Goal: Task Accomplishment & Management: Use online tool/utility

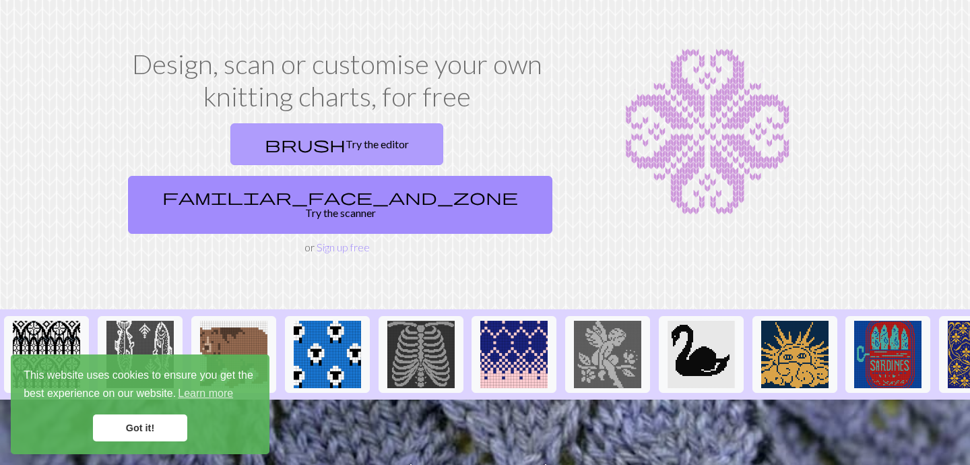
scroll to position [49, 0]
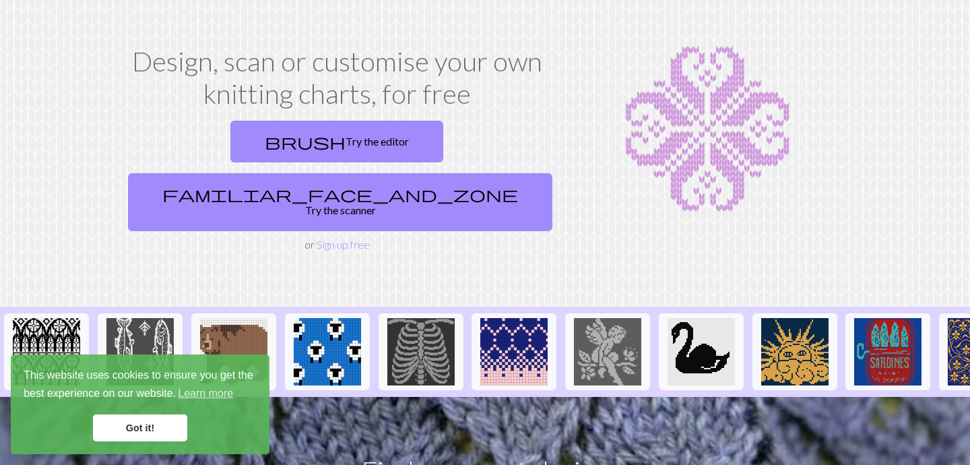
click at [158, 424] on link "Got it!" at bounding box center [140, 427] width 94 height 27
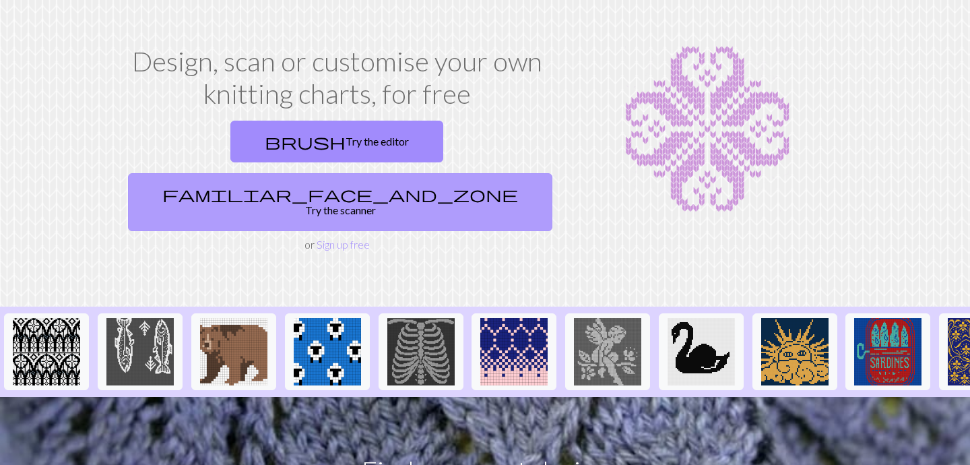
drag, startPoint x: 273, startPoint y: 139, endPoint x: 392, endPoint y: 134, distance: 119.3
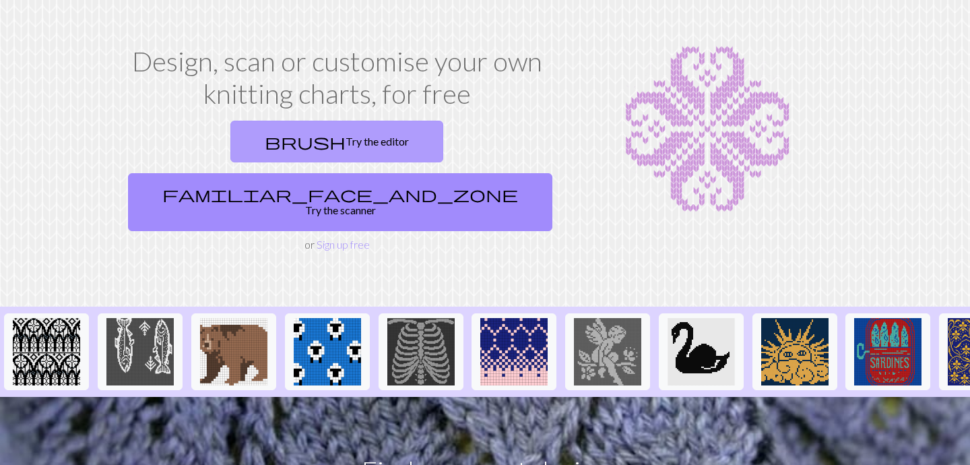
click at [261, 138] on link "brush Try the editor" at bounding box center [336, 142] width 213 height 42
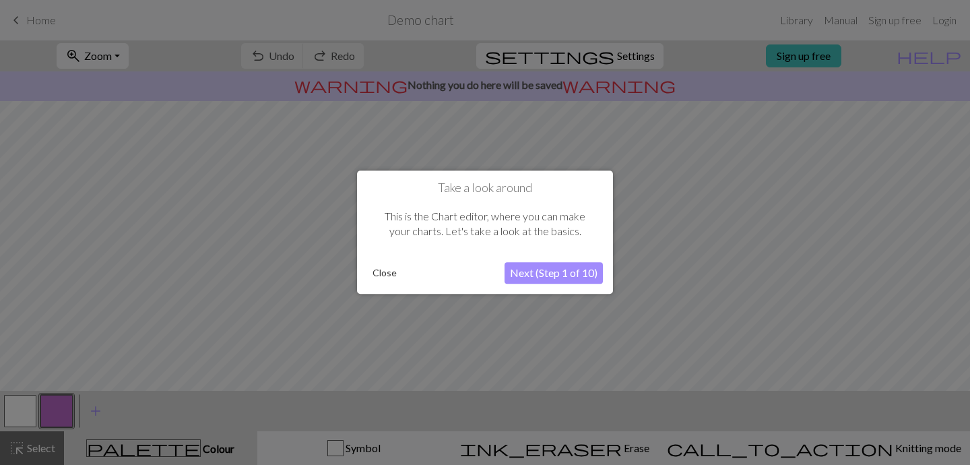
click at [543, 271] on button "Next (Step 1 of 10)" at bounding box center [553, 274] width 98 height 22
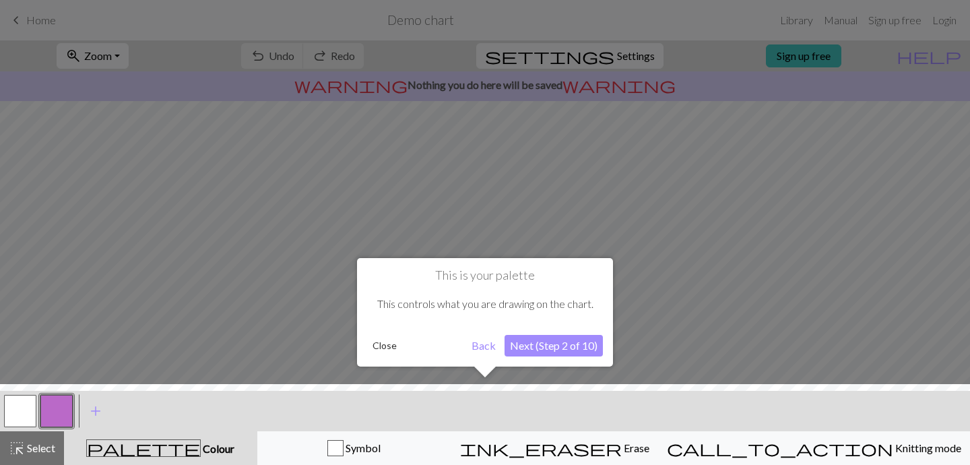
click at [548, 343] on button "Next (Step 2 of 10)" at bounding box center [553, 346] width 98 height 22
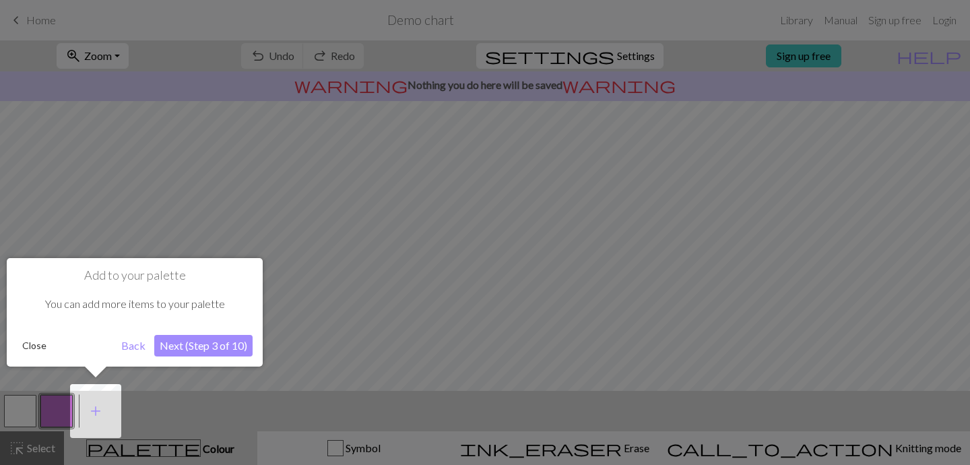
click at [156, 346] on button "Next (Step 3 of 10)" at bounding box center [203, 346] width 98 height 22
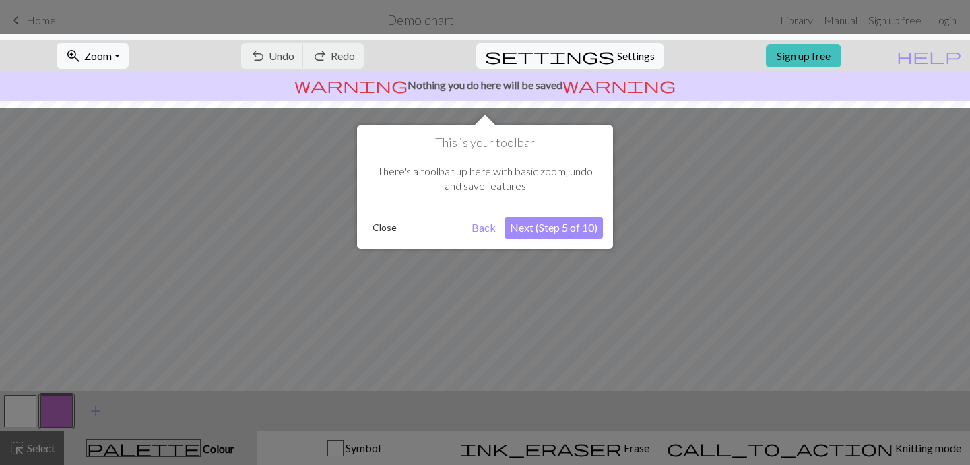
click at [564, 226] on button "Next (Step 5 of 10)" at bounding box center [553, 228] width 98 height 22
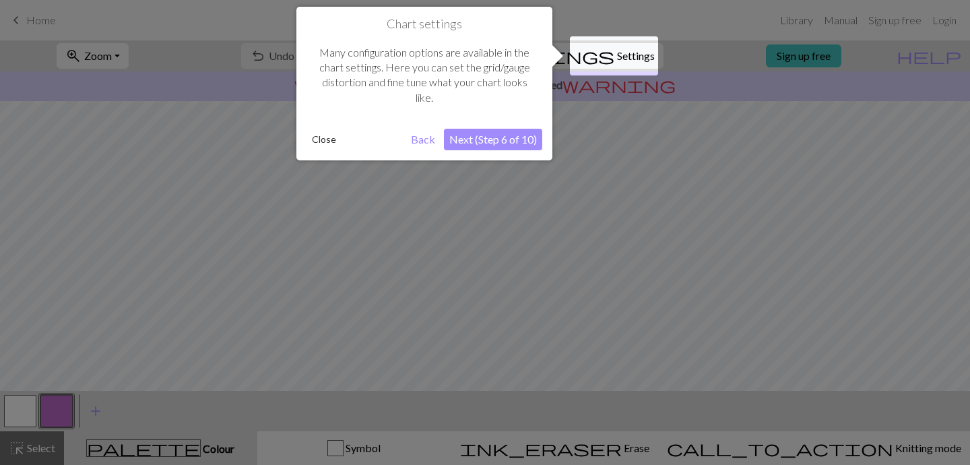
click at [511, 133] on button "Next (Step 6 of 10)" at bounding box center [493, 140] width 98 height 22
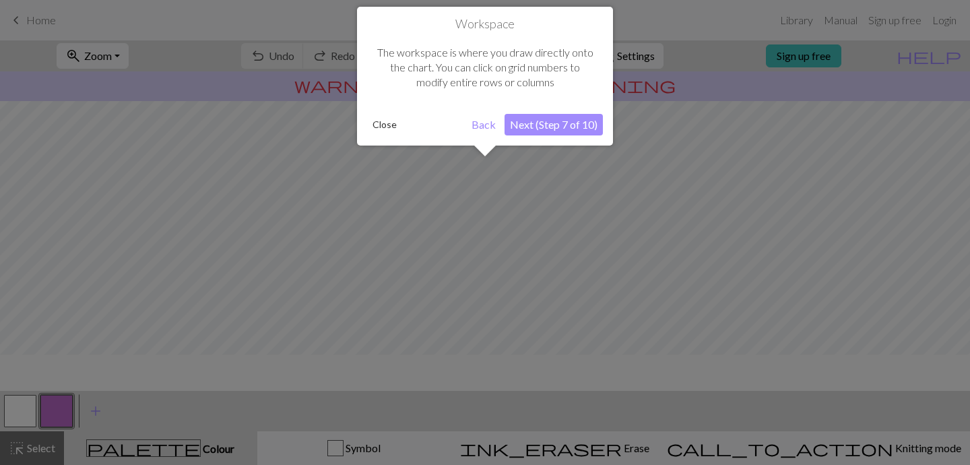
scroll to position [81, 0]
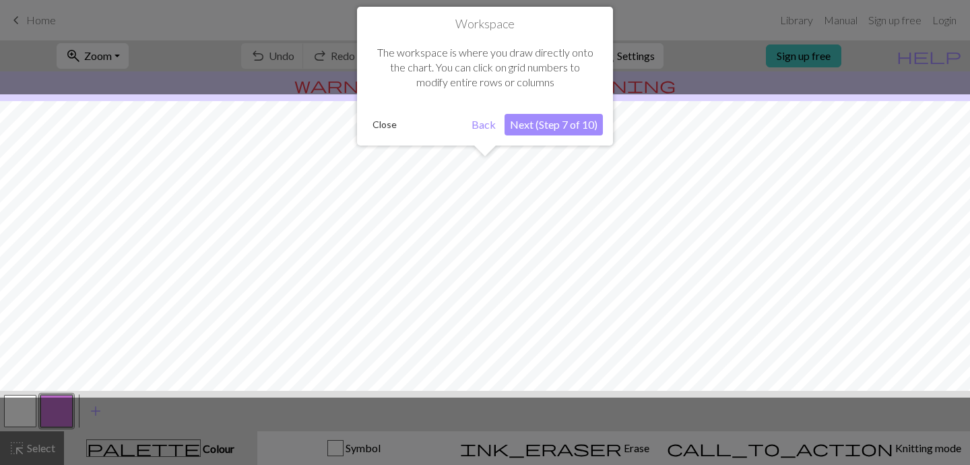
click at [524, 129] on button "Next (Step 7 of 10)" at bounding box center [553, 125] width 98 height 22
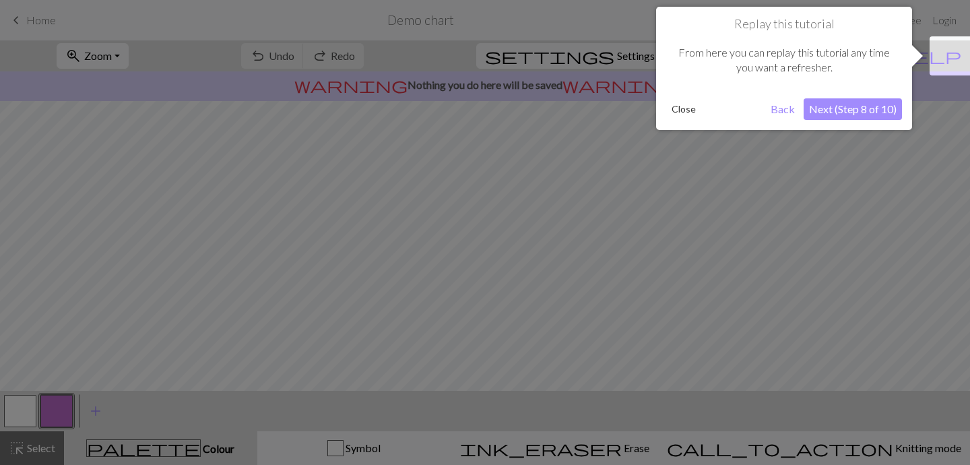
click at [834, 107] on button "Next (Step 8 of 10)" at bounding box center [852, 109] width 98 height 22
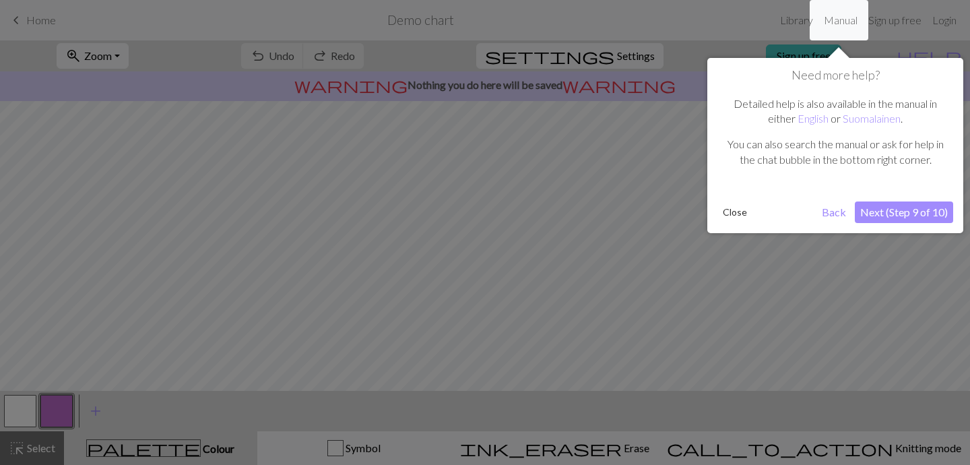
click at [881, 207] on button "Next (Step 9 of 10)" at bounding box center [903, 212] width 98 height 22
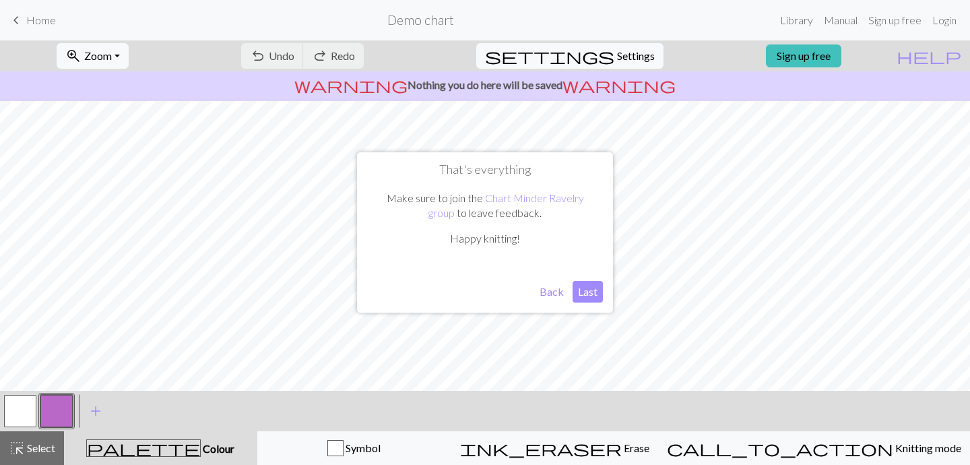
click at [598, 296] on button "Last" at bounding box center [587, 292] width 30 height 22
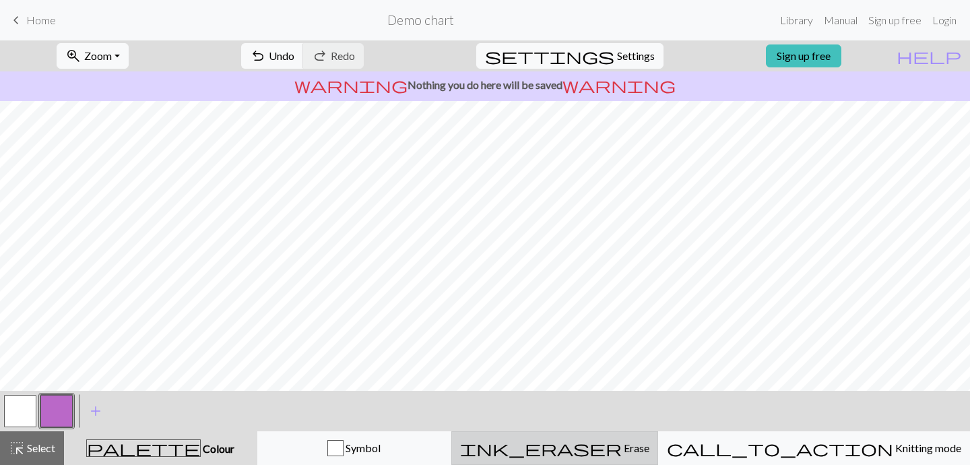
click at [641, 438] on button "ink_eraser Erase Erase" at bounding box center [554, 448] width 207 height 34
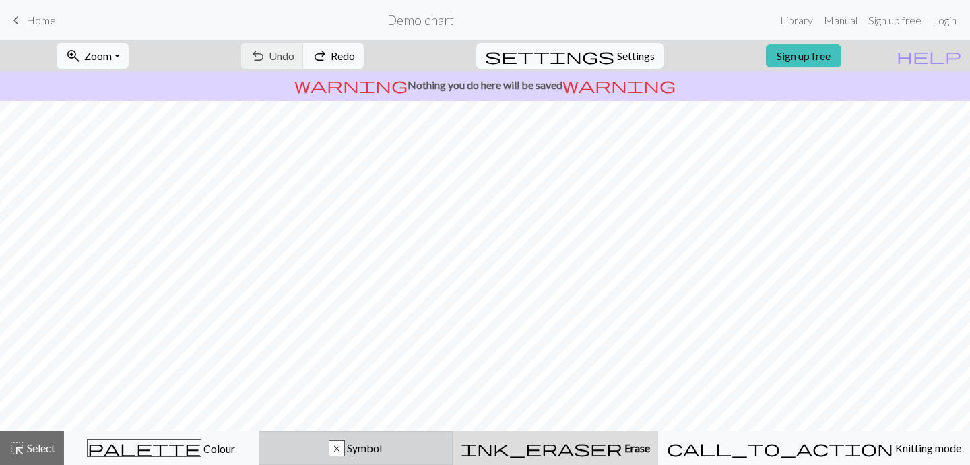
click at [344, 450] on div "x" at bounding box center [336, 448] width 15 height 16
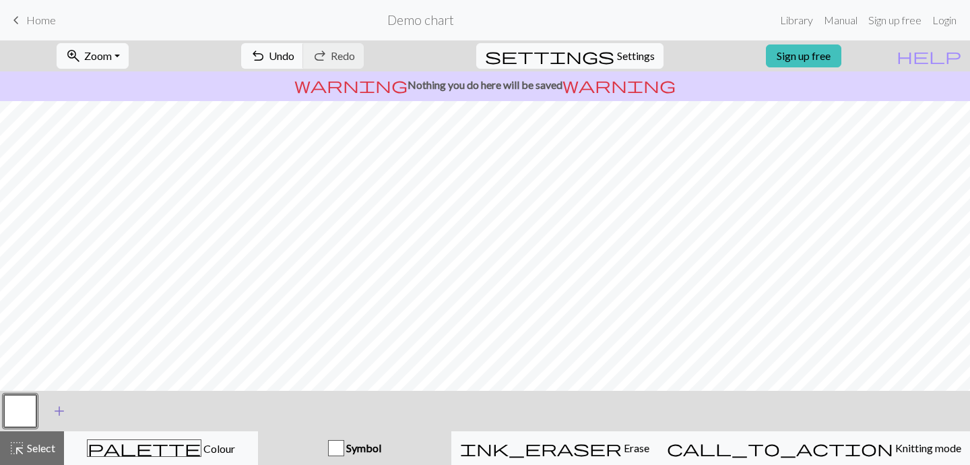
click at [53, 413] on span "add" at bounding box center [59, 410] width 16 height 19
click at [375, 456] on button "Symbol" at bounding box center [354, 448] width 193 height 34
click at [344, 448] on div "button" at bounding box center [336, 448] width 16 height 16
click at [50, 405] on button "button" at bounding box center [56, 411] width 32 height 32
click at [24, 431] on button "highlight_alt Select Select" at bounding box center [32, 448] width 64 height 34
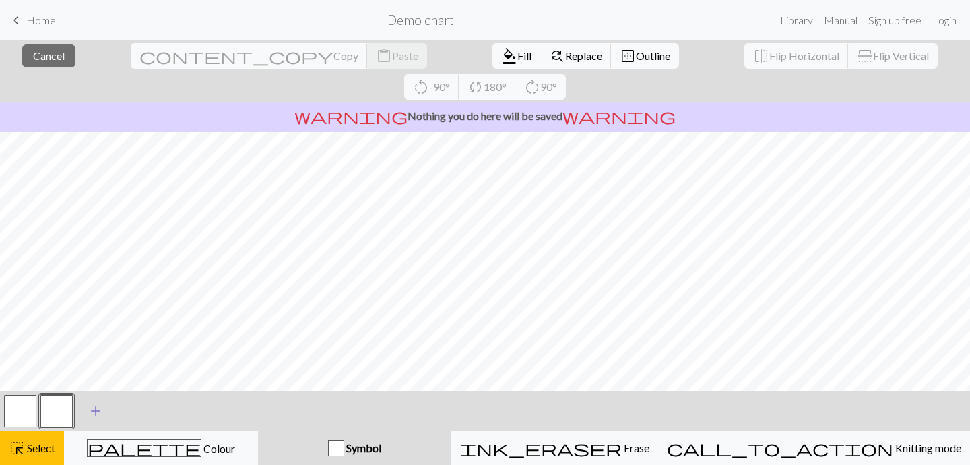
click at [94, 413] on span "add" at bounding box center [96, 410] width 16 height 19
click at [52, 446] on span "Select" at bounding box center [40, 447] width 30 height 13
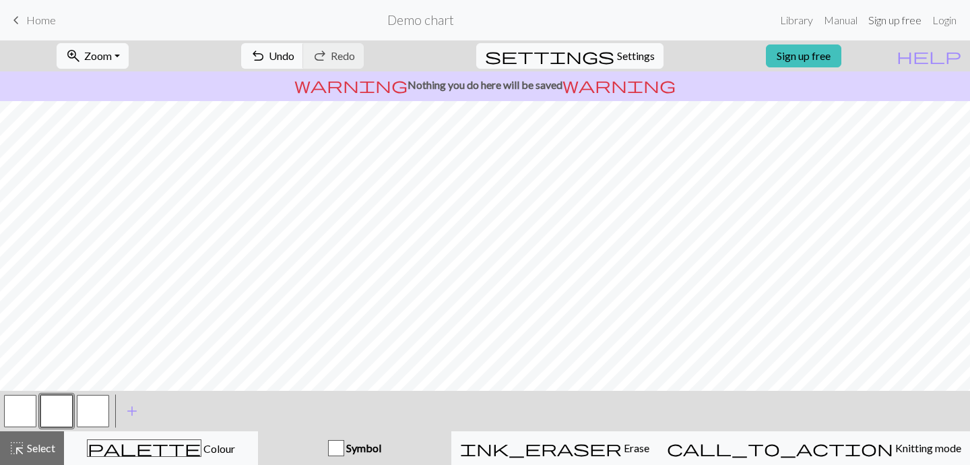
click at [906, 18] on link "Sign up free" at bounding box center [894, 20] width 64 height 27
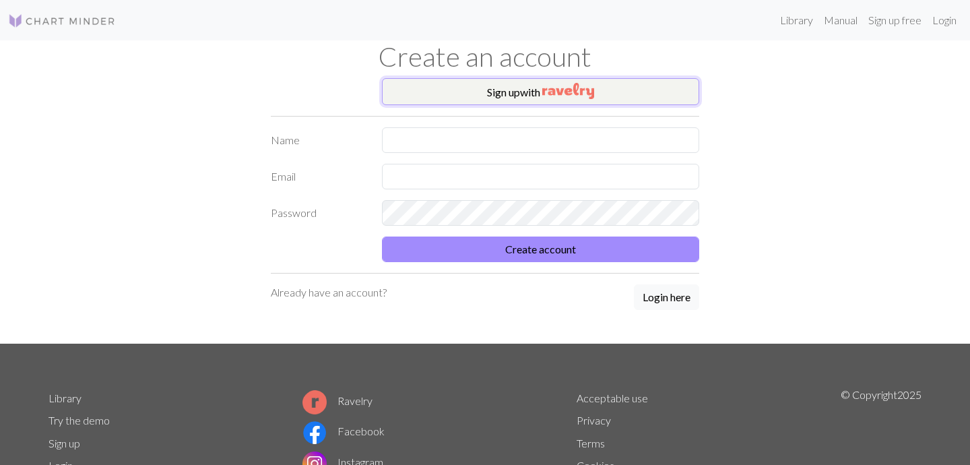
click at [539, 99] on button "Sign up with" at bounding box center [540, 91] width 317 height 27
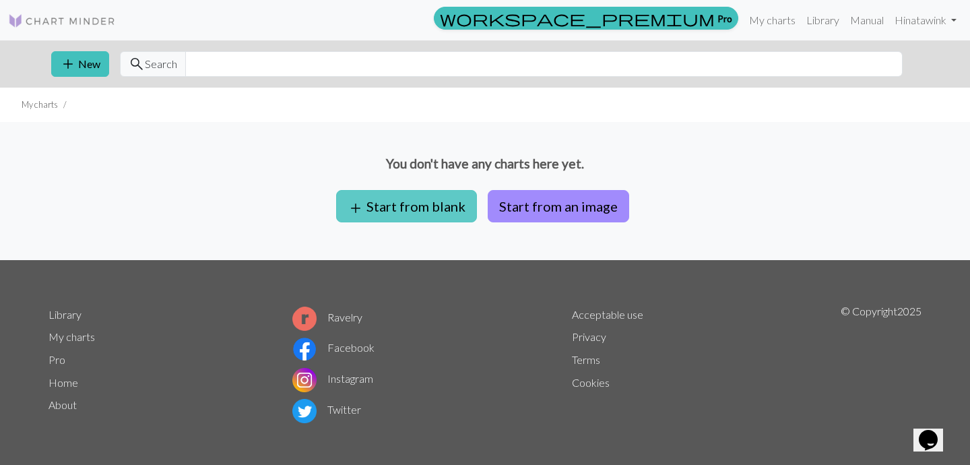
click at [424, 213] on button "add Start from blank" at bounding box center [406, 206] width 141 height 32
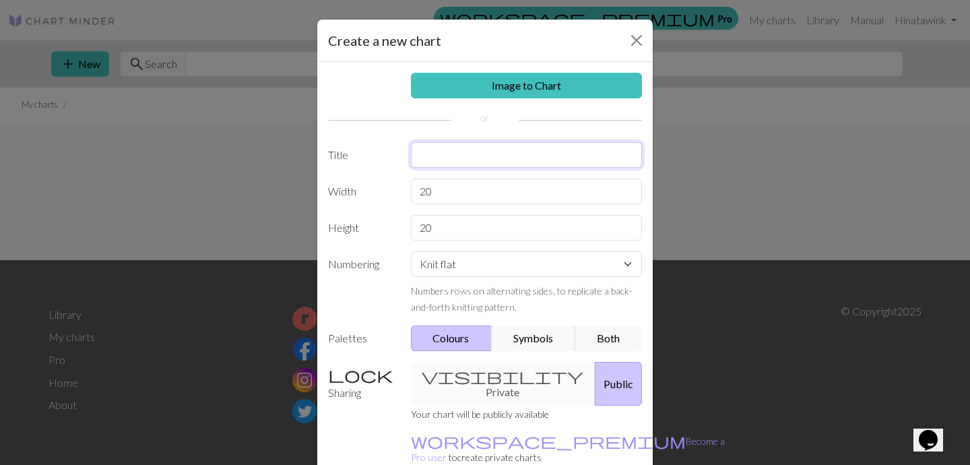
click at [502, 154] on input "text" at bounding box center [527, 155] width 232 height 26
type input "[DEMOGRAPHIC_DATA] Bug Hat"
click at [489, 275] on select "Knit flat Knit in the round Lace knitting Cross stitch" at bounding box center [527, 264] width 232 height 26
select select "round"
click at [411, 251] on select "Knit flat Knit in the round Lace knitting Cross stitch" at bounding box center [527, 264] width 232 height 26
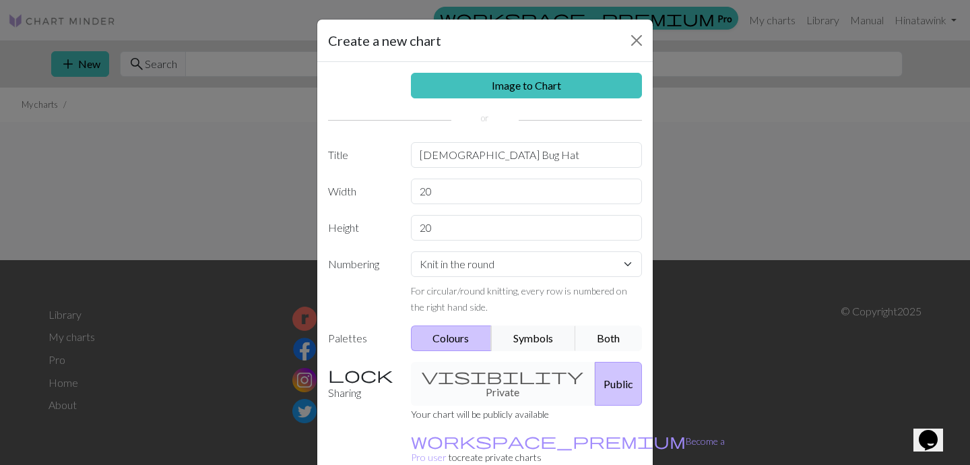
click at [590, 346] on button "Both" at bounding box center [608, 338] width 67 height 26
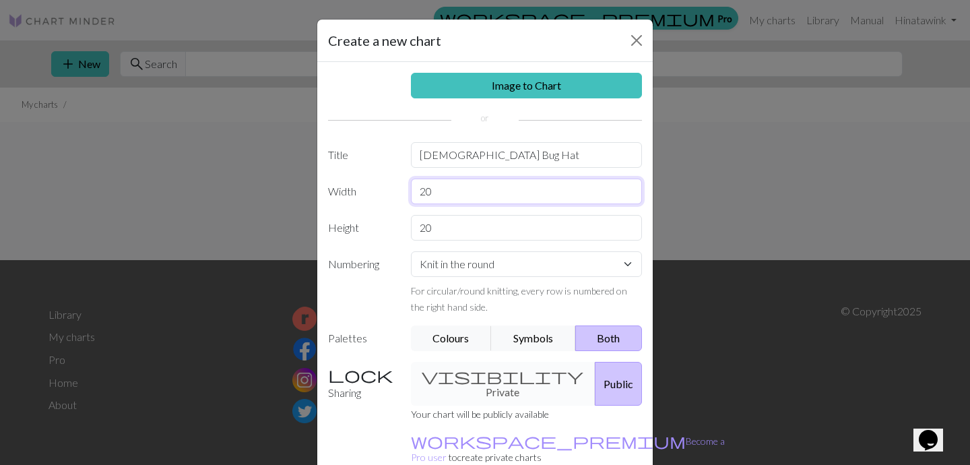
drag, startPoint x: 468, startPoint y: 195, endPoint x: 397, endPoint y: 195, distance: 70.7
click at [397, 195] on div "Width 20" at bounding box center [485, 191] width 330 height 26
type input "6"
drag, startPoint x: 464, startPoint y: 242, endPoint x: 358, endPoint y: 231, distance: 106.3
click at [356, 231] on div "Image to Chart Title [DEMOGRAPHIC_DATA] Bug Hat Width 6 Height 20 Numbering Kni…" at bounding box center [484, 279] width 335 height 435
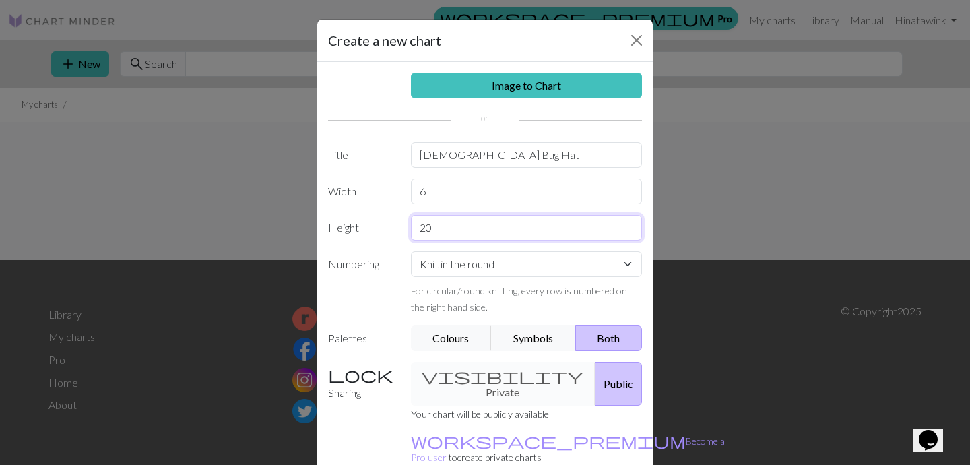
drag, startPoint x: 454, startPoint y: 238, endPoint x: 296, endPoint y: 220, distance: 158.5
click at [298, 222] on div "Create a new chart Image to Chart Title [DEMOGRAPHIC_DATA] Bug Hat Width 6 Heig…" at bounding box center [485, 232] width 970 height 465
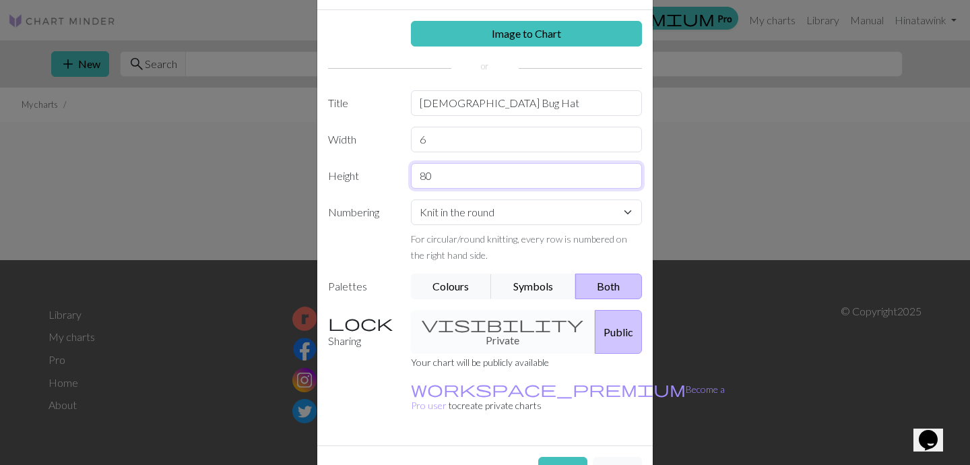
scroll to position [67, 0]
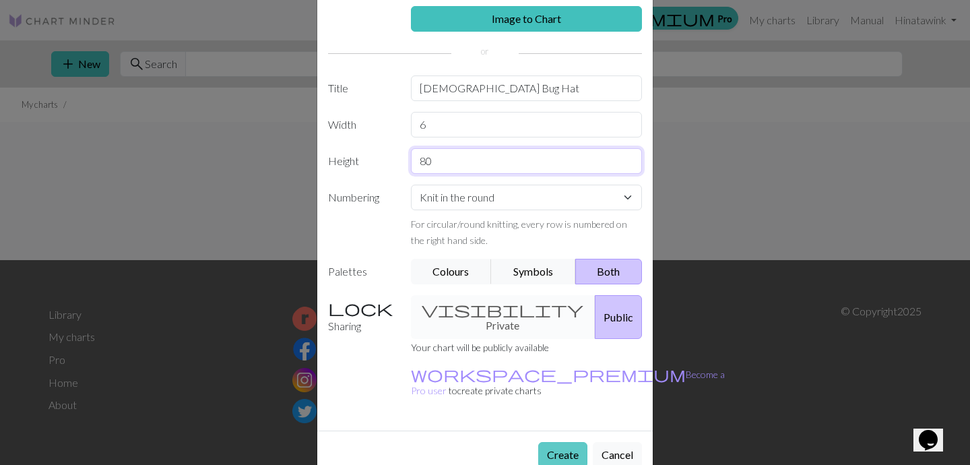
type input "80"
click at [547, 442] on button "Create" at bounding box center [562, 455] width 49 height 26
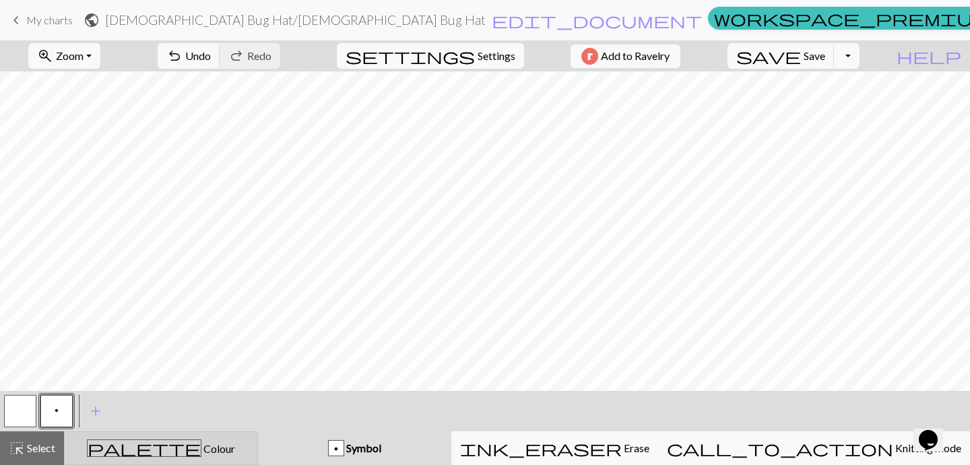
click at [139, 446] on div "palette Colour Colour" at bounding box center [161, 448] width 176 height 18
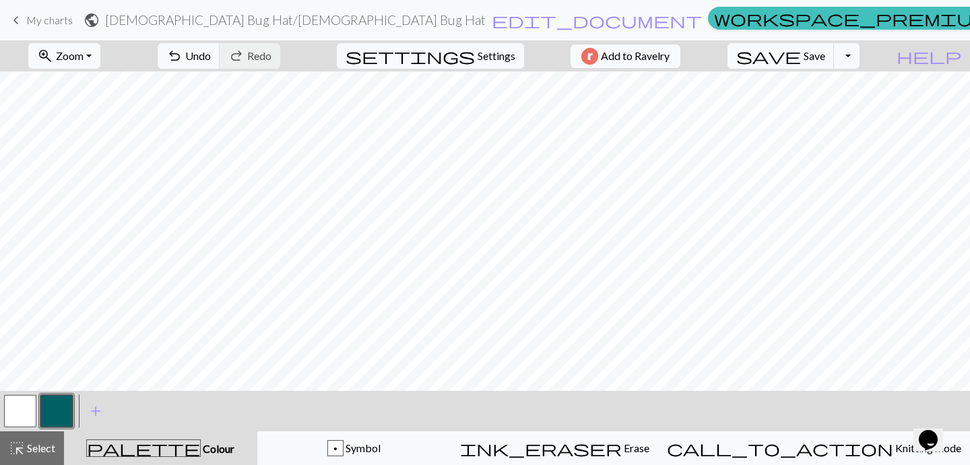
click at [64, 407] on button "button" at bounding box center [56, 411] width 32 height 32
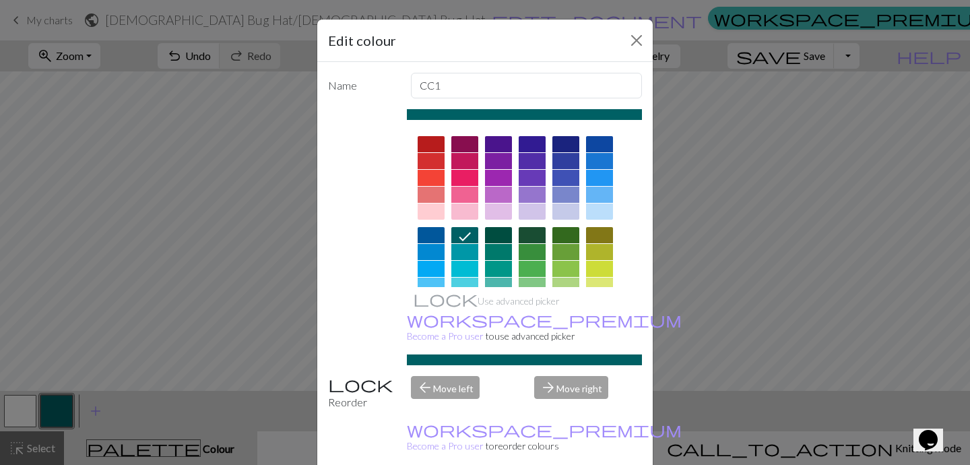
click at [425, 145] on div at bounding box center [430, 144] width 27 height 16
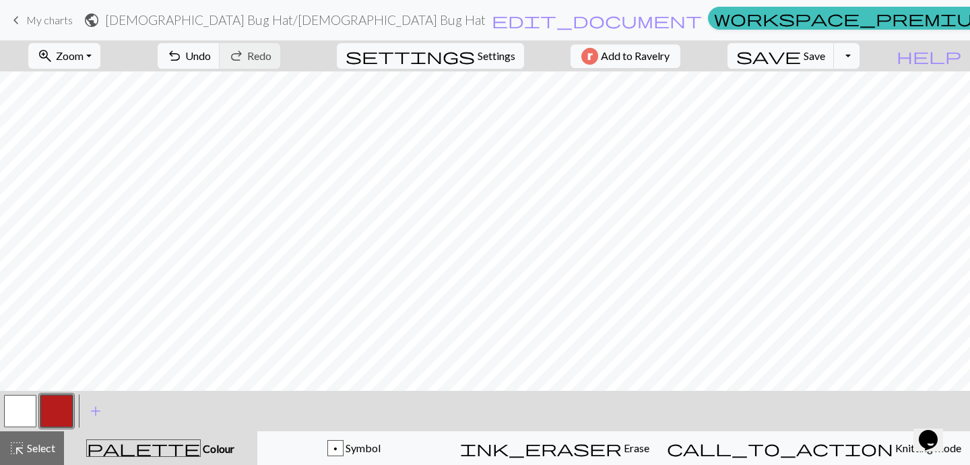
click at [23, 413] on button "button" at bounding box center [20, 411] width 32 height 32
click at [201, 452] on span "Colour" at bounding box center [218, 448] width 34 height 13
click at [16, 420] on button "button" at bounding box center [20, 411] width 32 height 32
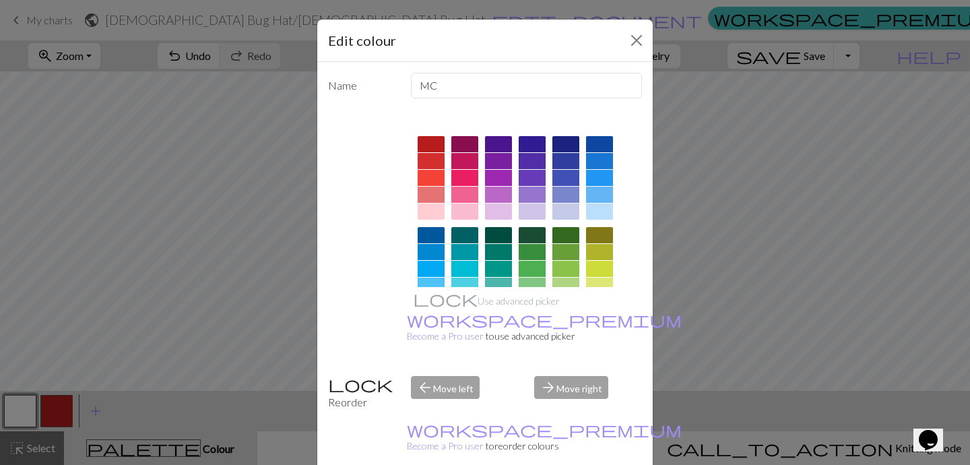
click at [176, 437] on div "Edit colour Name MC Use advanced picker workspace_premium Become a Pro user to …" at bounding box center [485, 232] width 970 height 465
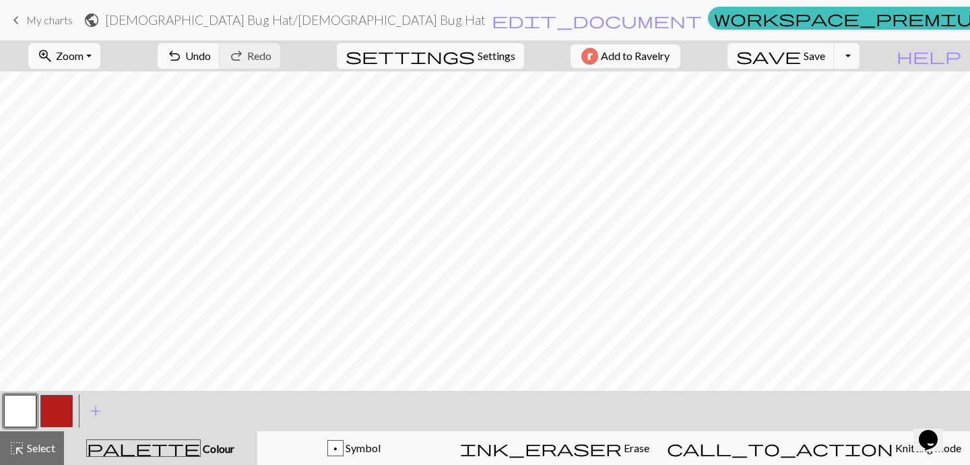
click at [9, 401] on button "button" at bounding box center [20, 411] width 32 height 32
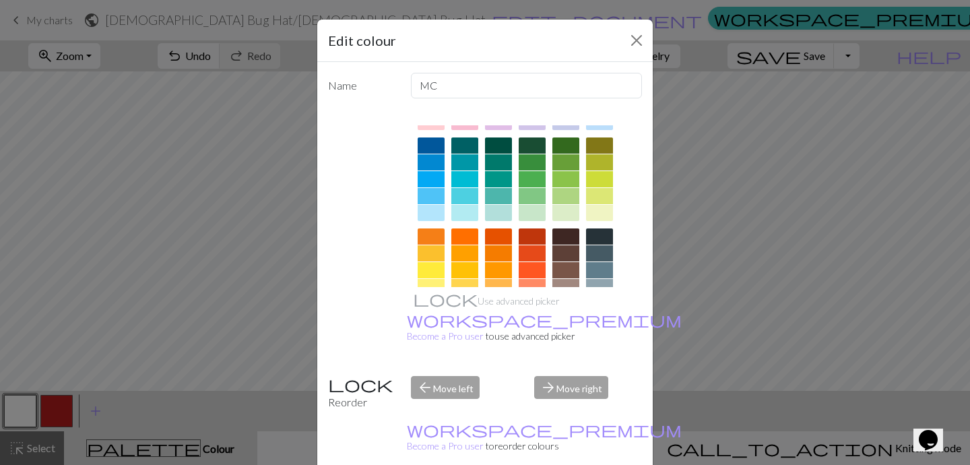
scroll to position [183, 0]
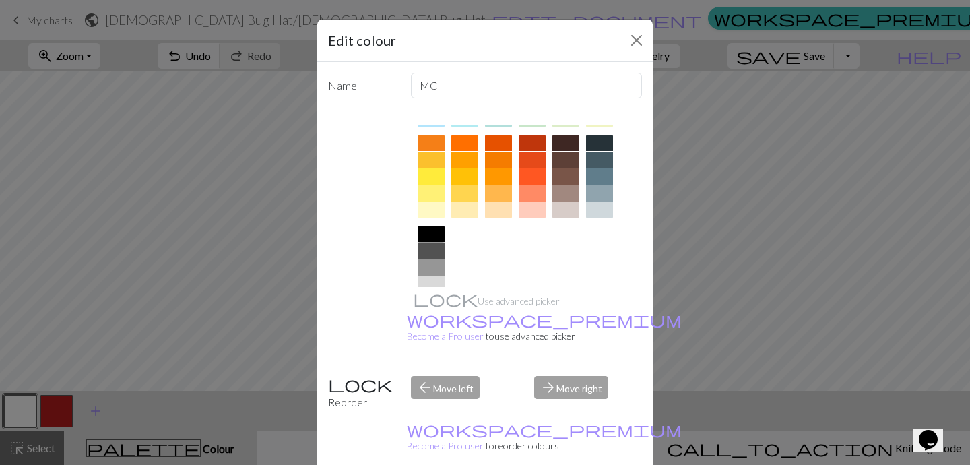
click at [429, 236] on div at bounding box center [430, 234] width 27 height 16
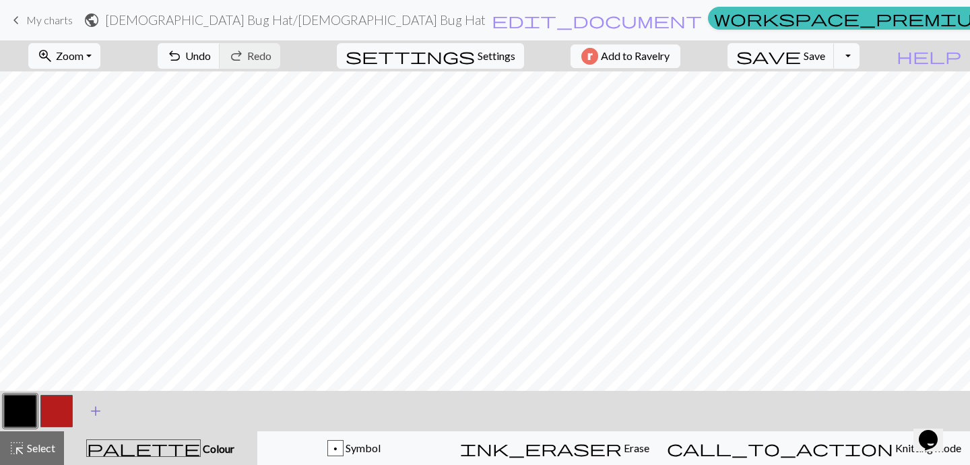
click at [93, 417] on span "add" at bounding box center [96, 410] width 16 height 19
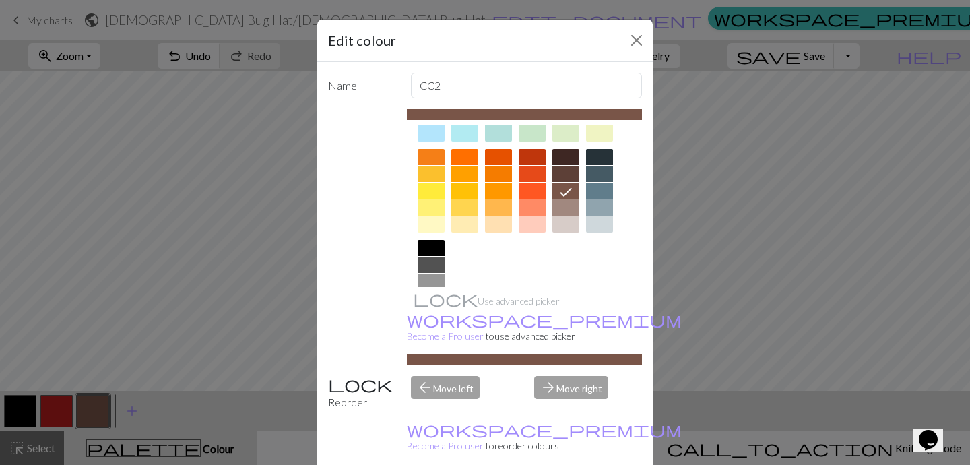
scroll to position [221, 0]
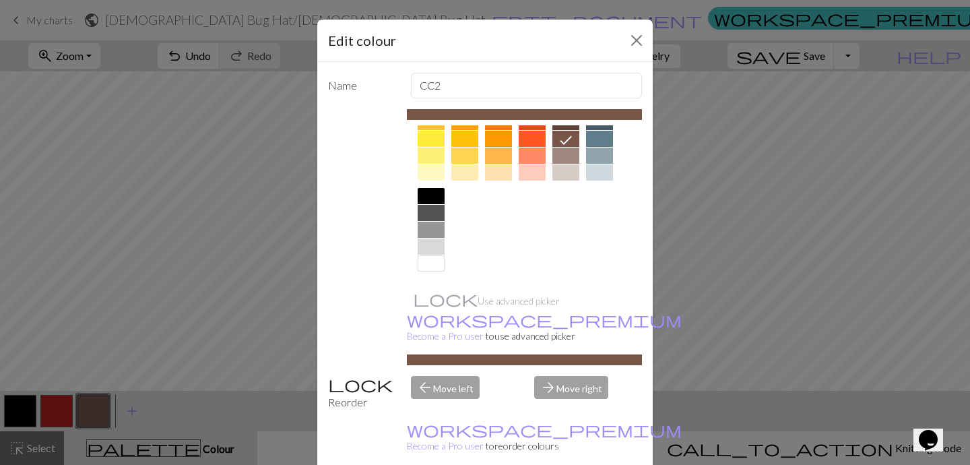
click at [429, 266] on div at bounding box center [430, 263] width 27 height 16
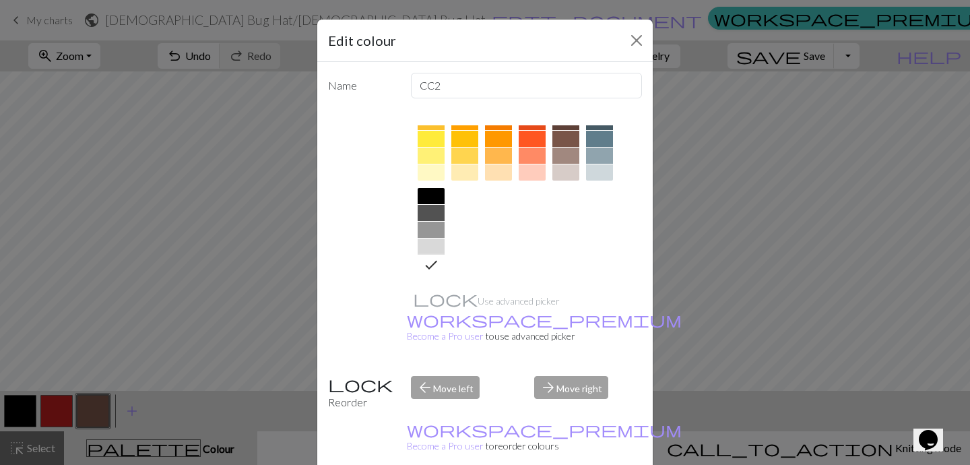
click at [269, 318] on div "Edit colour Name CC2 Use advanced picker workspace_premium Become a Pro user to…" at bounding box center [485, 232] width 970 height 465
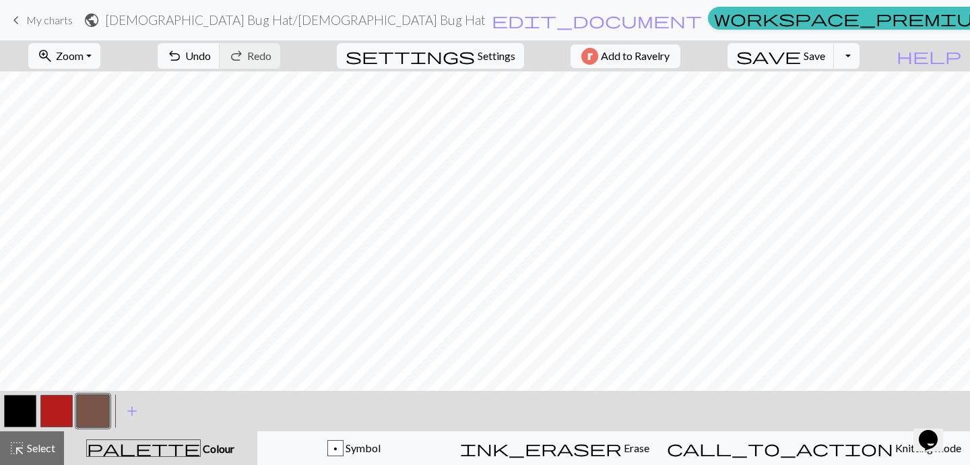
click at [92, 412] on button "button" at bounding box center [93, 411] width 32 height 32
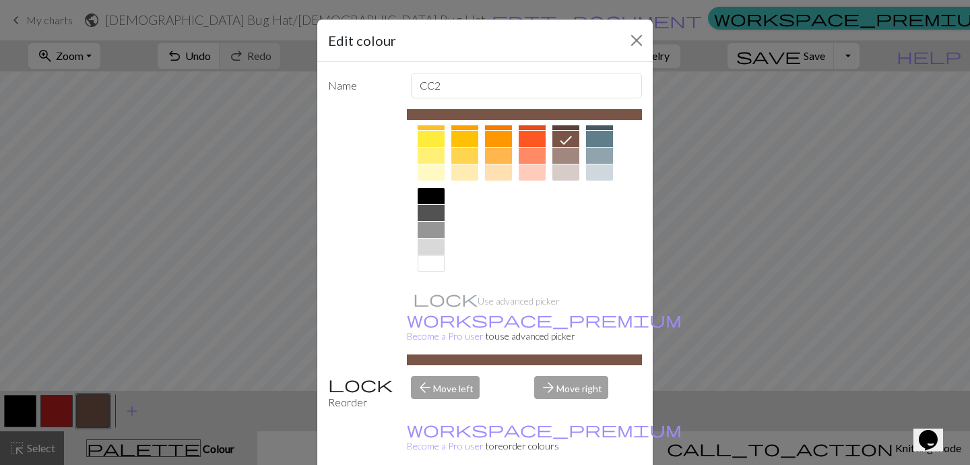
click at [435, 257] on div at bounding box center [430, 263] width 27 height 16
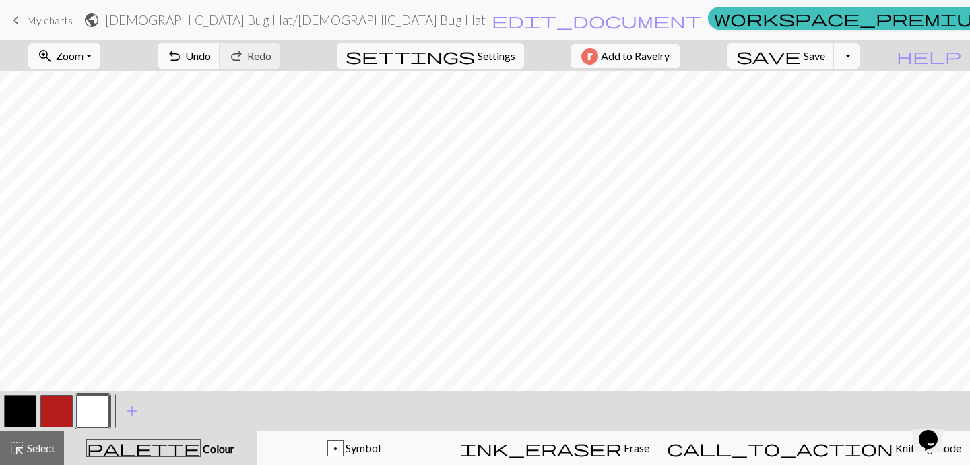
click at [82, 409] on button "button" at bounding box center [93, 411] width 32 height 32
click at [81, 409] on div "Edit colour Name CC2 Use advanced picker workspace_premium Become a Pro user to…" at bounding box center [485, 232] width 970 height 465
drag, startPoint x: 96, startPoint y: 414, endPoint x: 28, endPoint y: 413, distance: 68.0
click at [28, 413] on div at bounding box center [56, 411] width 109 height 36
drag, startPoint x: 28, startPoint y: 413, endPoint x: 101, endPoint y: 412, distance: 73.4
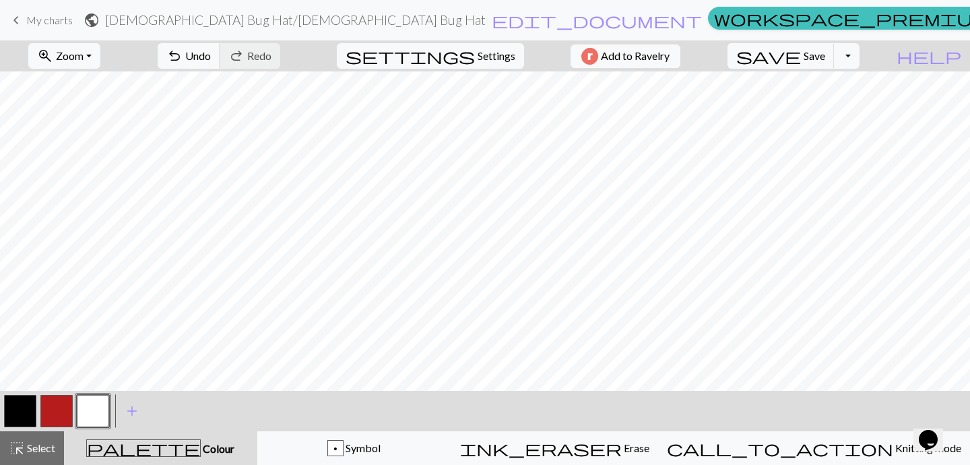
click at [101, 412] on div at bounding box center [56, 411] width 109 height 36
click at [45, 446] on span "Select" at bounding box center [40, 447] width 30 height 13
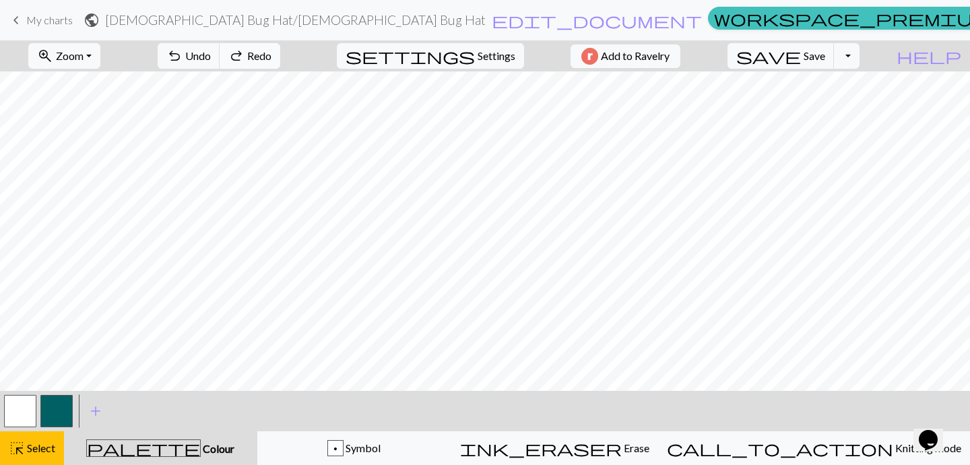
click at [271, 58] on span "Redo" at bounding box center [259, 55] width 24 height 13
click at [100, 420] on span "add" at bounding box center [96, 410] width 16 height 19
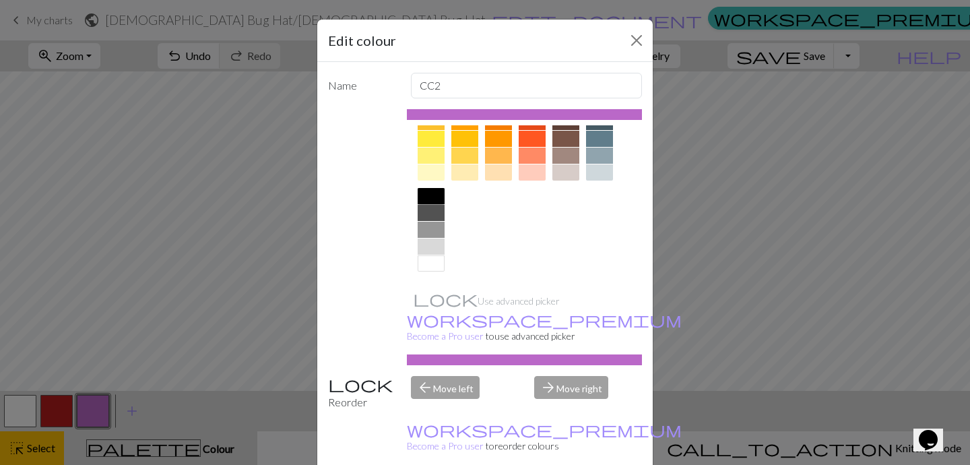
click at [428, 197] on div at bounding box center [430, 196] width 27 height 16
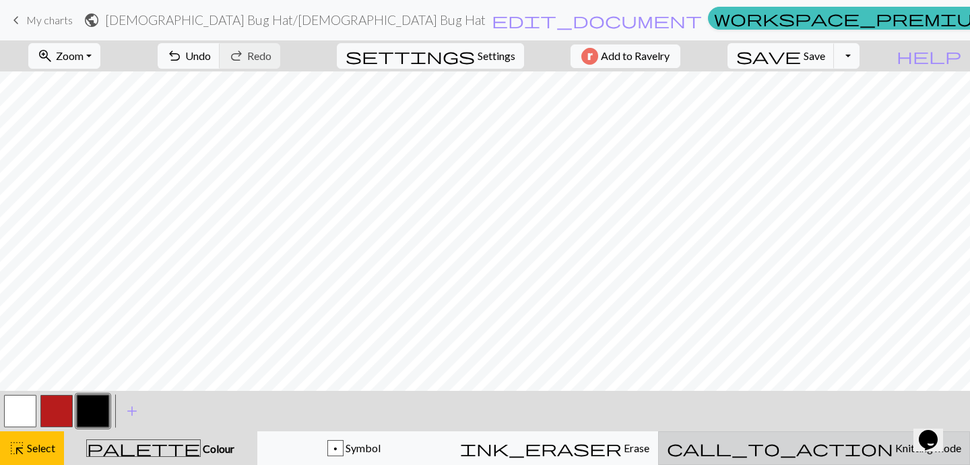
click at [840, 454] on div "call_to_action Knitting mode Knitting mode" at bounding box center [814, 448] width 294 height 16
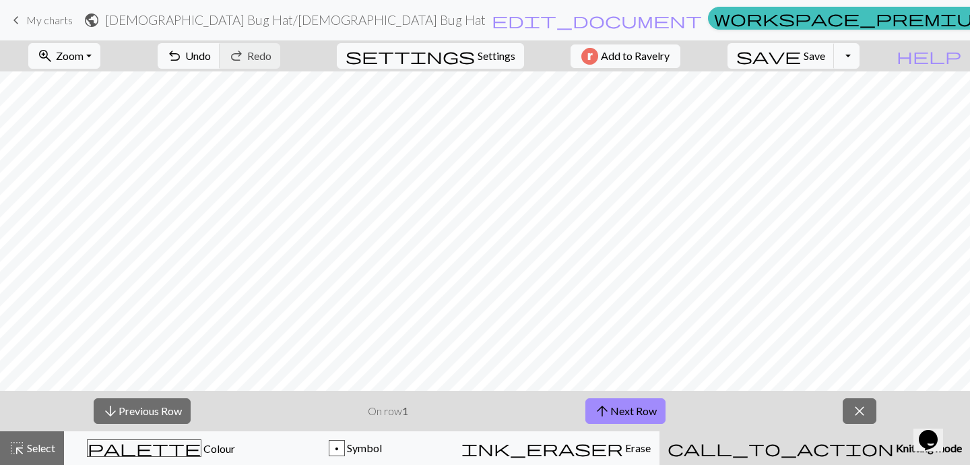
click at [375, 410] on p "On row 1" at bounding box center [388, 411] width 40 height 16
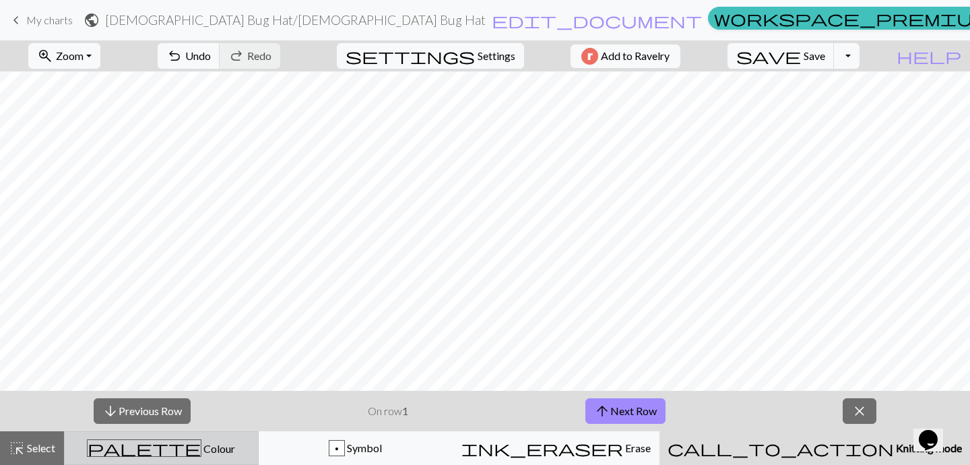
click at [201, 442] on span "Colour" at bounding box center [218, 448] width 34 height 13
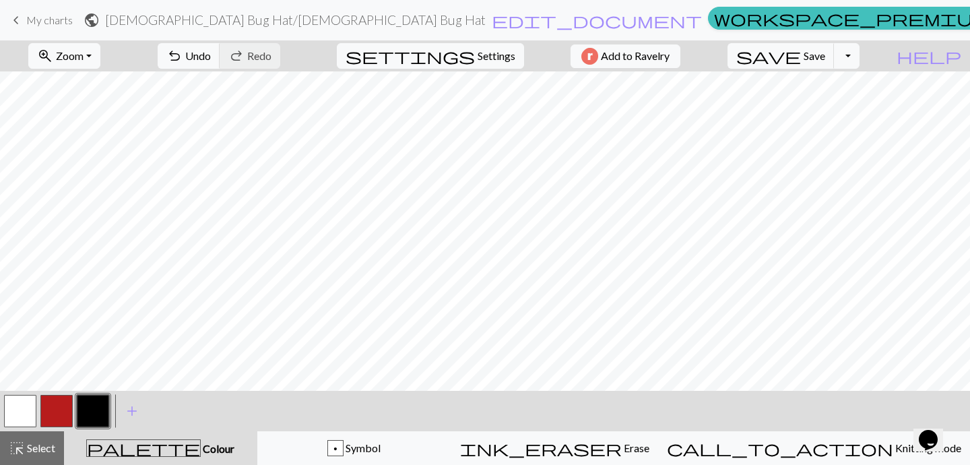
click at [18, 417] on button "button" at bounding box center [20, 411] width 32 height 32
click at [86, 411] on button "button" at bounding box center [93, 411] width 32 height 32
click at [859, 61] on button "Toggle Dropdown" at bounding box center [847, 56] width 26 height 26
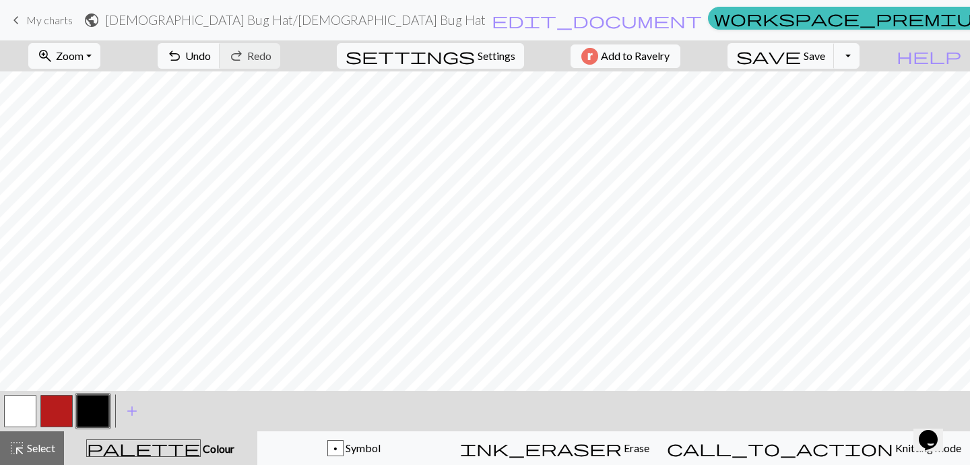
click at [46, 9] on link "keyboard_arrow_left My charts" at bounding box center [40, 20] width 65 height 23
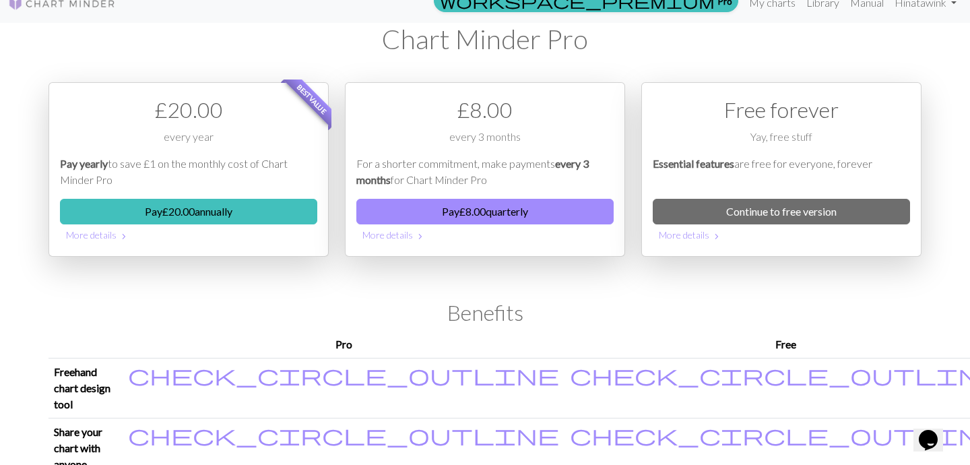
scroll to position [18, 0]
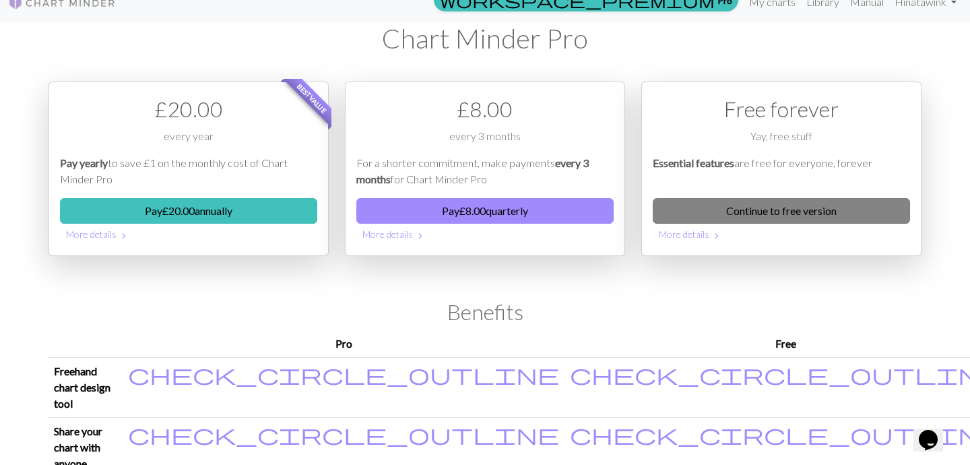
click at [843, 210] on link "Continue to free version" at bounding box center [780, 211] width 257 height 26
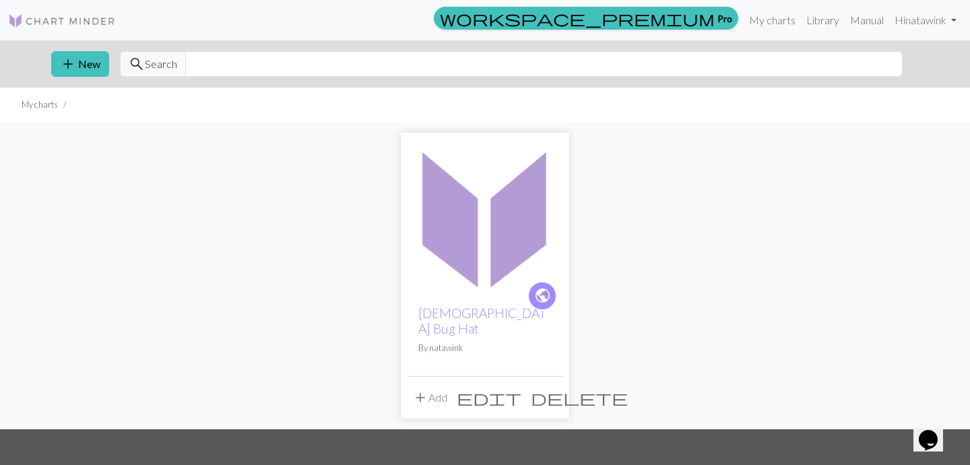
click at [543, 388] on span "delete" at bounding box center [579, 397] width 97 height 19
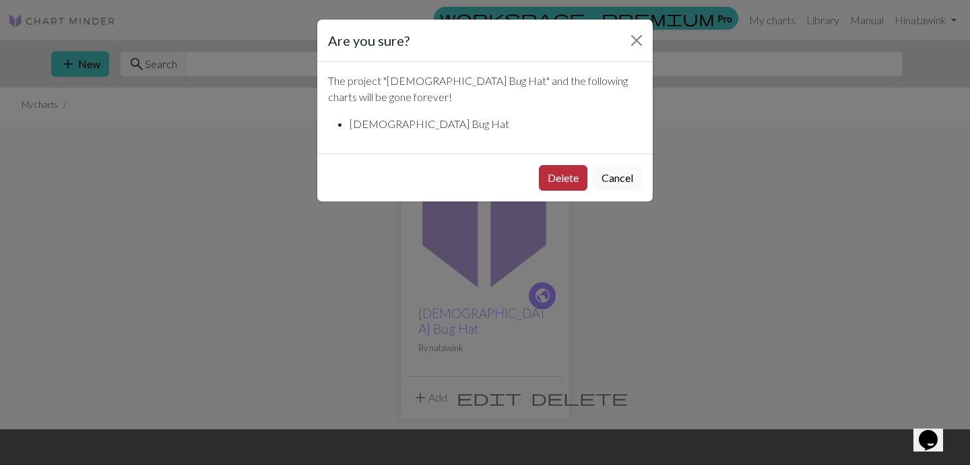
click at [577, 179] on button "Delete" at bounding box center [563, 178] width 48 height 26
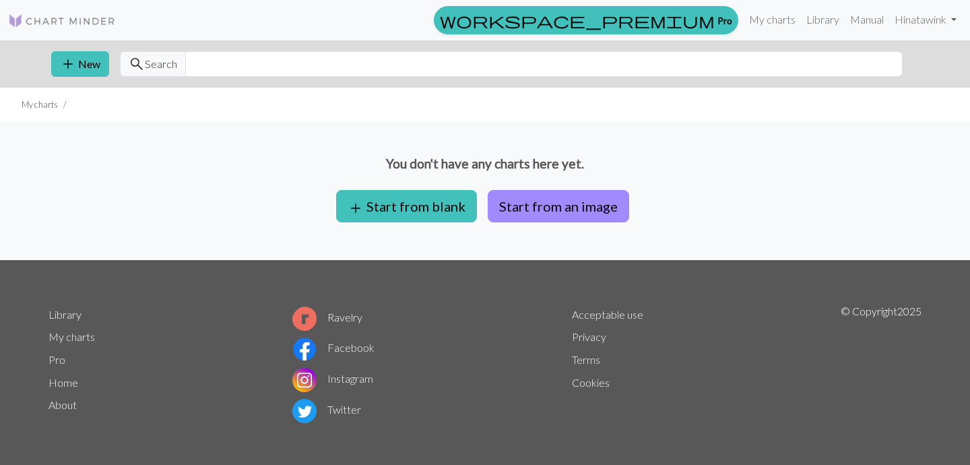
click at [536, 181] on div "You don't have any charts here yet. add Start from blank Start from an image" at bounding box center [485, 191] width 970 height 138
click at [536, 203] on button "Start from an image" at bounding box center [557, 206] width 141 height 32
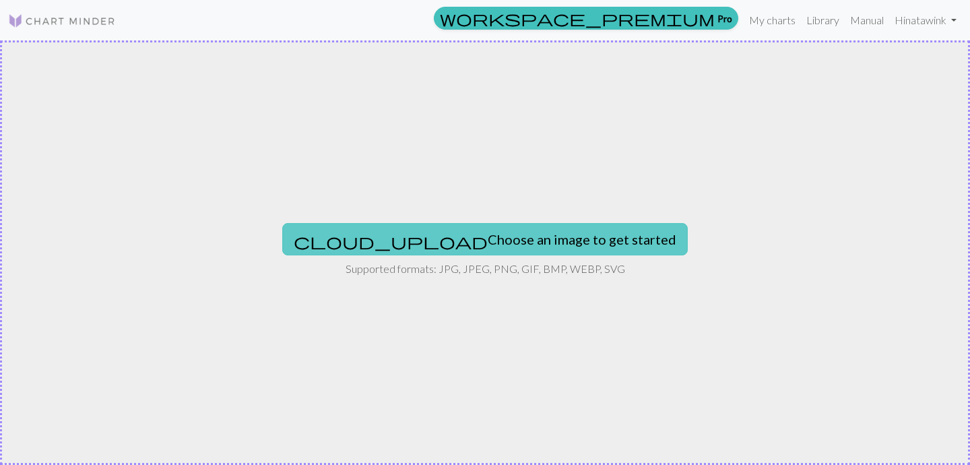
click at [502, 242] on button "cloud_upload Choose an image to get started" at bounding box center [484, 239] width 405 height 32
click at [459, 231] on button "cloud_upload Choose an image to get started" at bounding box center [484, 239] width 405 height 32
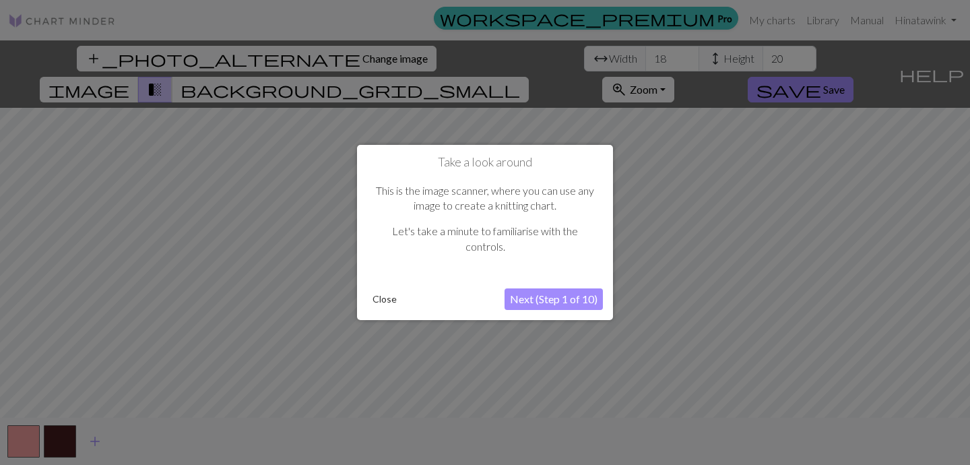
click at [541, 290] on button "Next (Step 1 of 10)" at bounding box center [553, 299] width 98 height 22
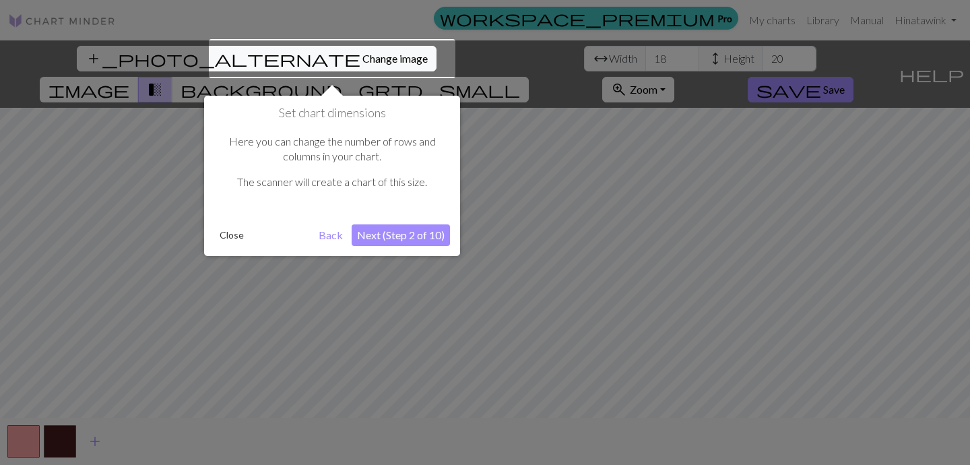
click at [421, 230] on button "Next (Step 2 of 10)" at bounding box center [400, 235] width 98 height 22
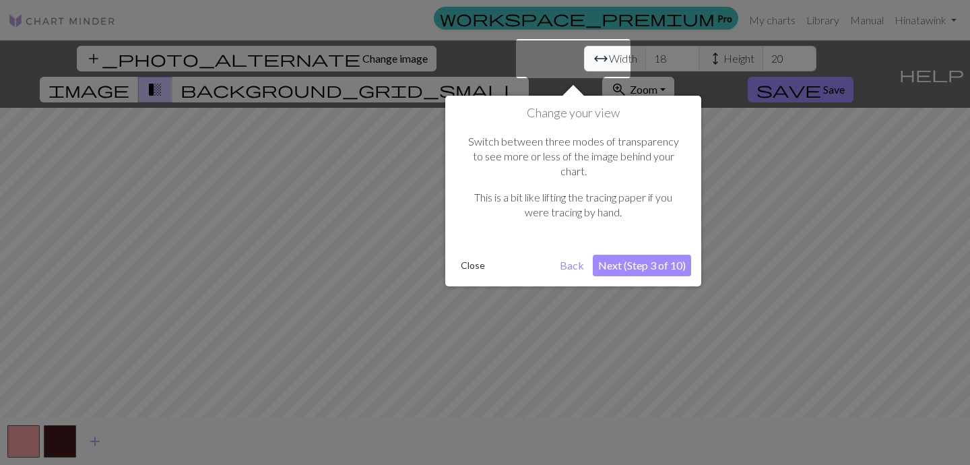
click at [638, 255] on button "Next (Step 3 of 10)" at bounding box center [641, 266] width 98 height 22
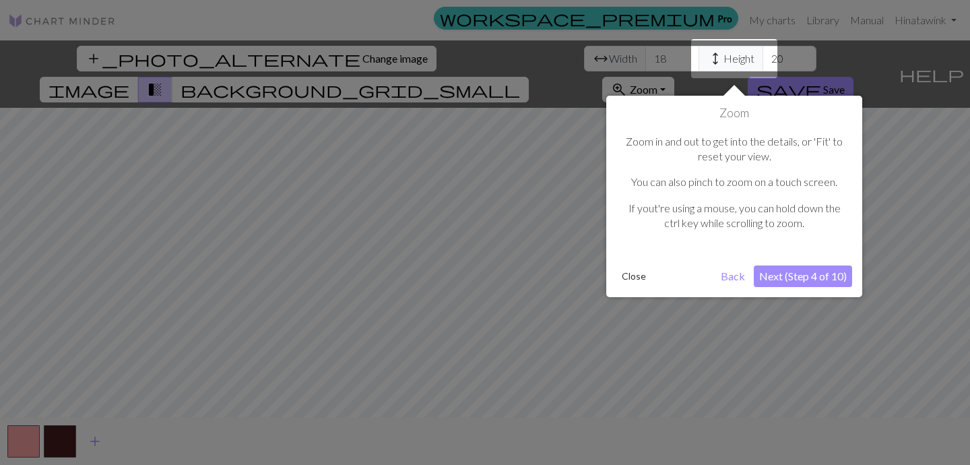
click at [638, 242] on div "Zoom in and out to get into the details, or 'Fit' to reset your view. You can a…" at bounding box center [734, 188] width 236 height 135
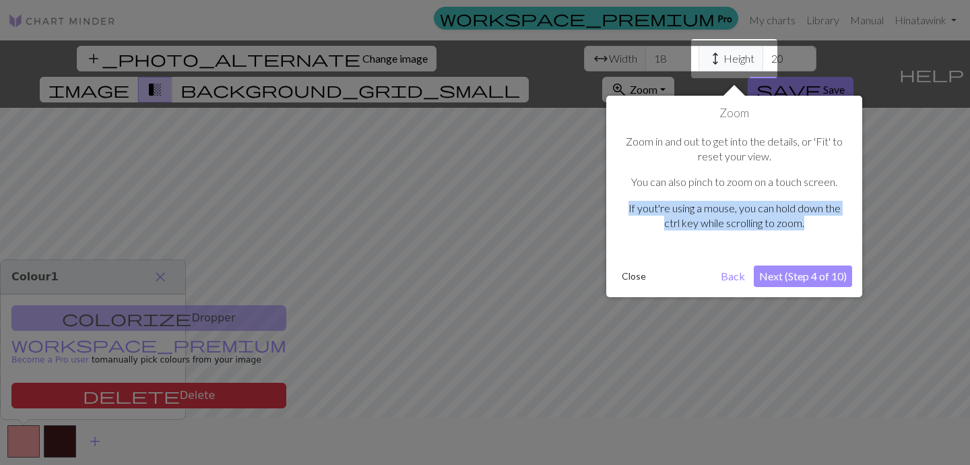
click at [638, 242] on div "Zoom in and out to get into the details, or 'Fit' to reset your view. You can a…" at bounding box center [734, 188] width 236 height 135
click at [772, 267] on button "Next (Step 4 of 10)" at bounding box center [802, 276] width 98 height 22
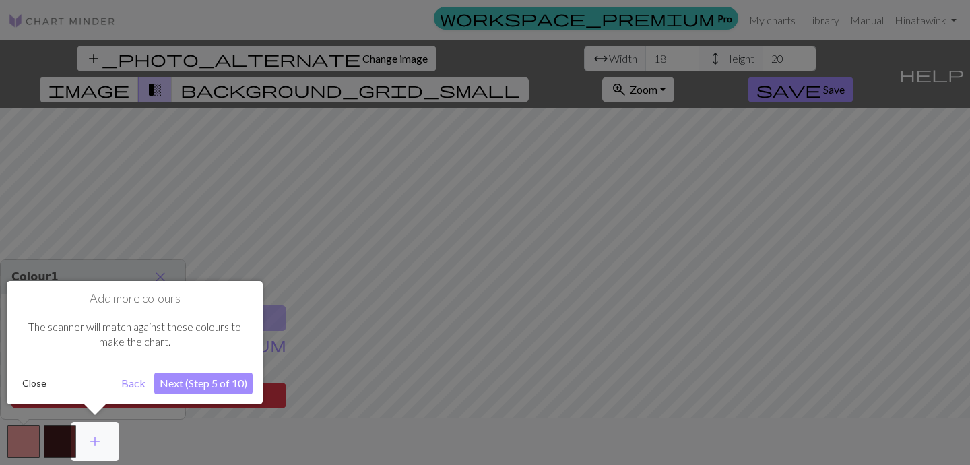
click at [772, 267] on div at bounding box center [485, 232] width 970 height 465
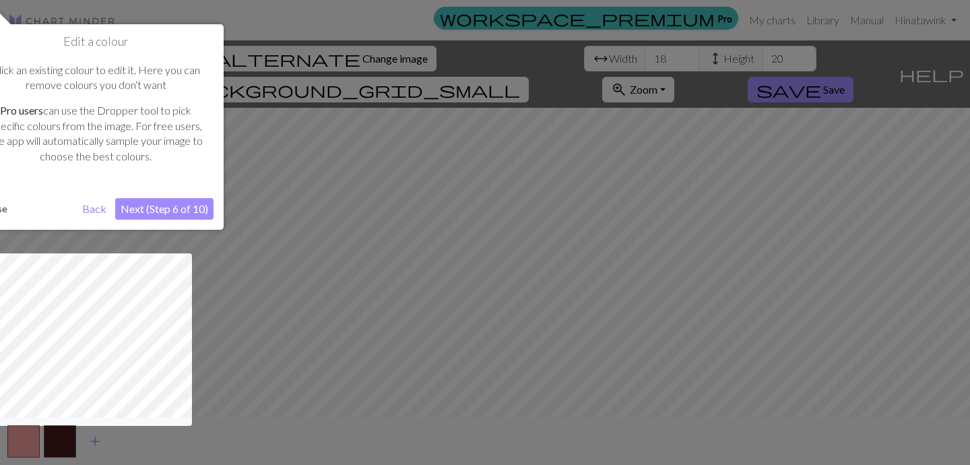
click at [172, 205] on button "Next (Step 6 of 10)" at bounding box center [164, 209] width 98 height 22
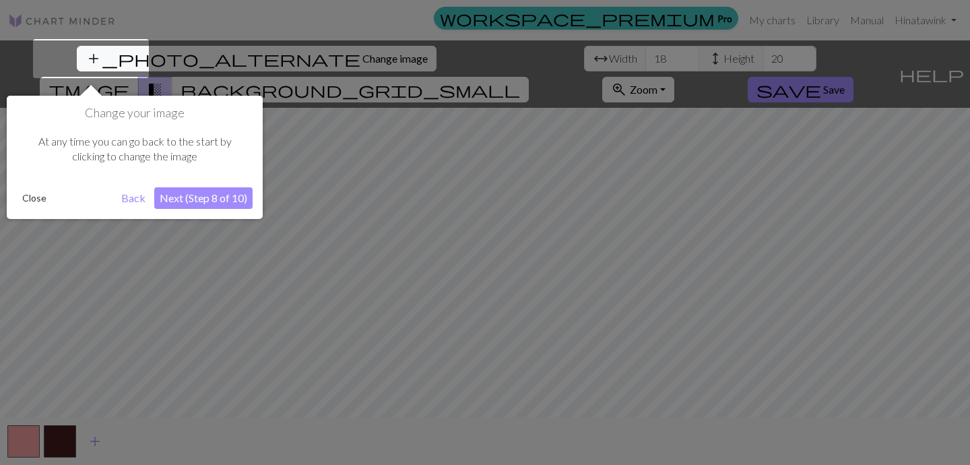
click at [173, 201] on button "Next (Step 8 of 10)" at bounding box center [203, 198] width 98 height 22
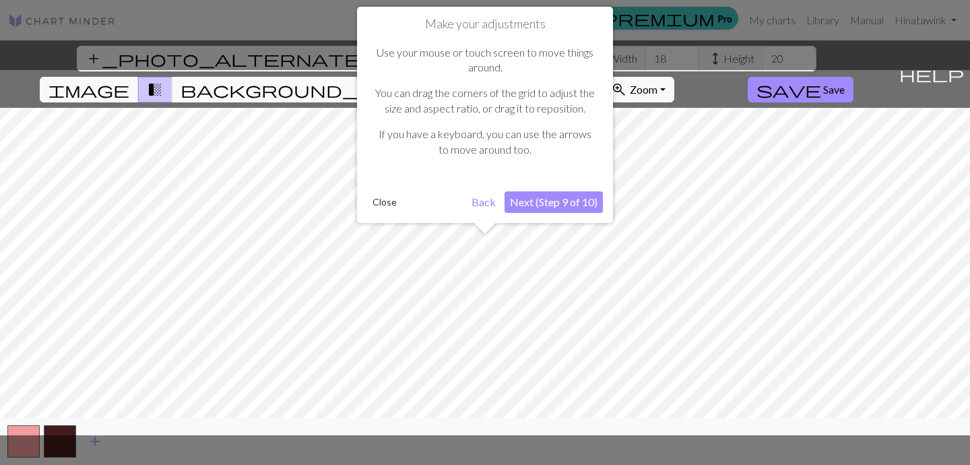
click at [598, 197] on button "Next (Step 9 of 10)" at bounding box center [553, 202] width 98 height 22
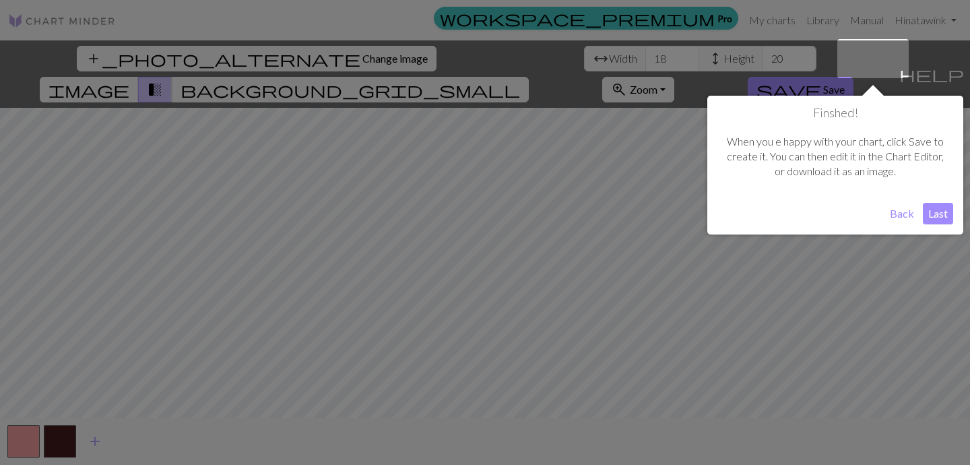
click at [949, 216] on button "Last" at bounding box center [937, 214] width 30 height 22
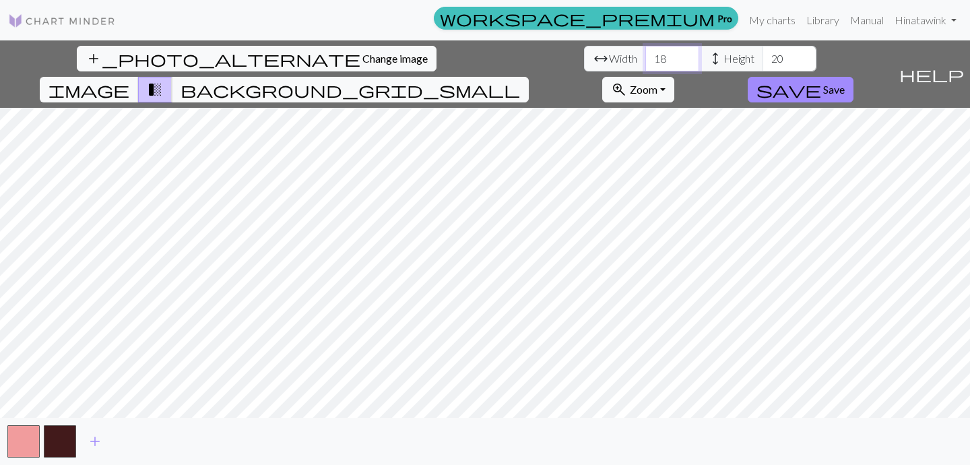
click at [645, 67] on input "18" at bounding box center [672, 59] width 54 height 26
type input "1"
type input "3"
type input "50"
click at [762, 61] on input "20" at bounding box center [789, 59] width 54 height 26
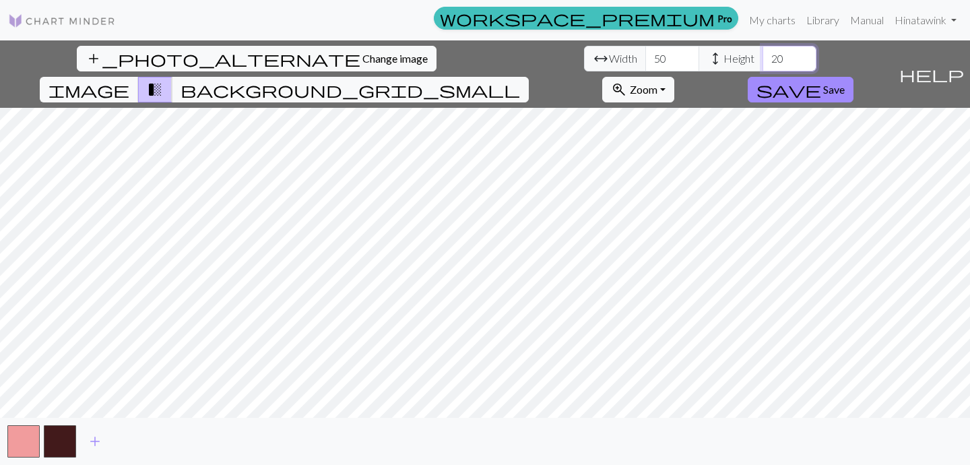
type input "2"
type input "5"
type input "20"
drag, startPoint x: 322, startPoint y: 61, endPoint x: 248, endPoint y: 60, distance: 73.4
click at [584, 60] on div "arrow_range Width 49 height Height 20" at bounding box center [700, 59] width 232 height 26
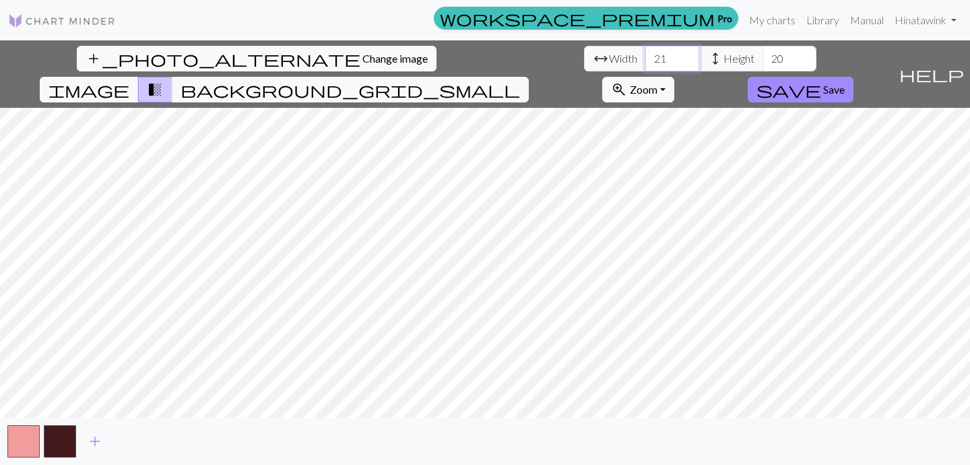
click at [645, 60] on input "21" at bounding box center [672, 59] width 54 height 26
type input "20"
click at [520, 80] on span "background_grid_small" at bounding box center [349, 89] width 339 height 19
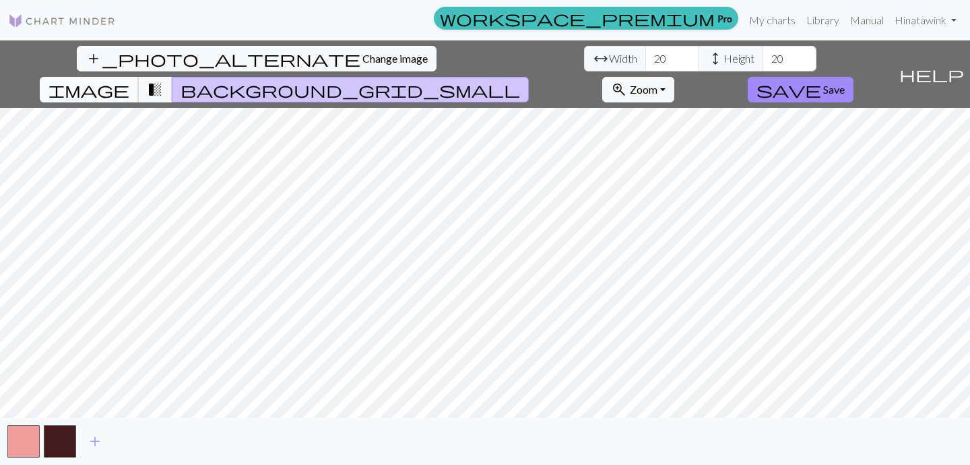
click at [129, 80] on span "image" at bounding box center [88, 89] width 81 height 19
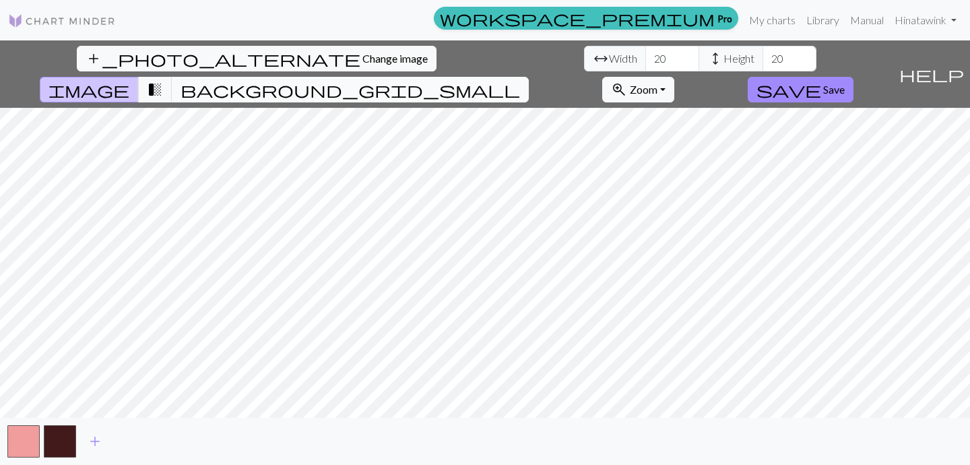
click at [520, 80] on span "background_grid_small" at bounding box center [349, 89] width 339 height 19
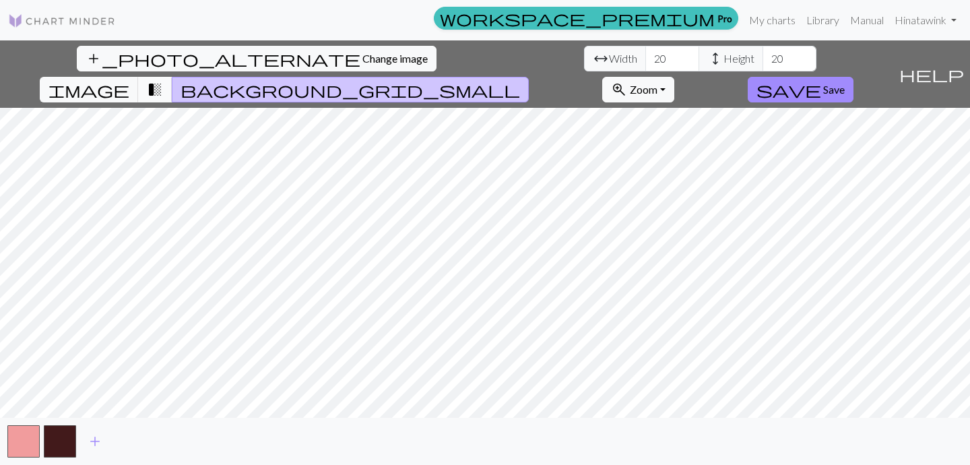
click at [172, 77] on button "transition_fade" at bounding box center [155, 90] width 34 height 26
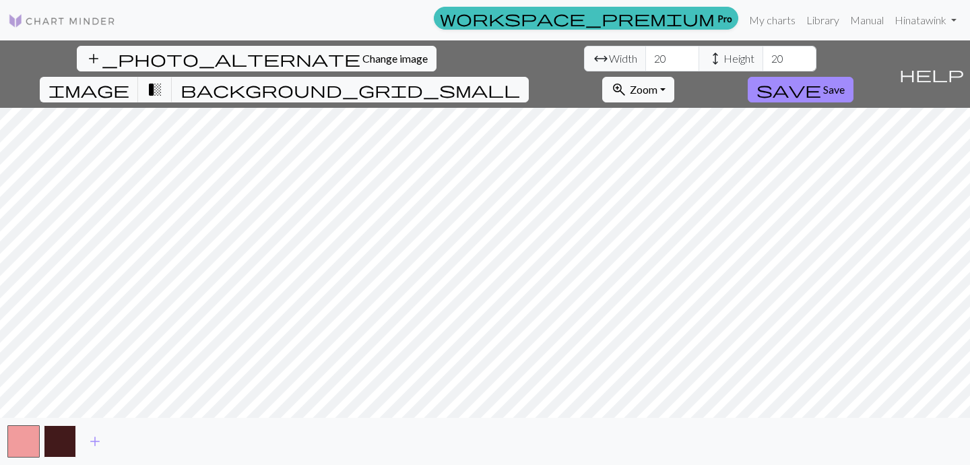
click at [61, 450] on button "button" at bounding box center [60, 441] width 32 height 32
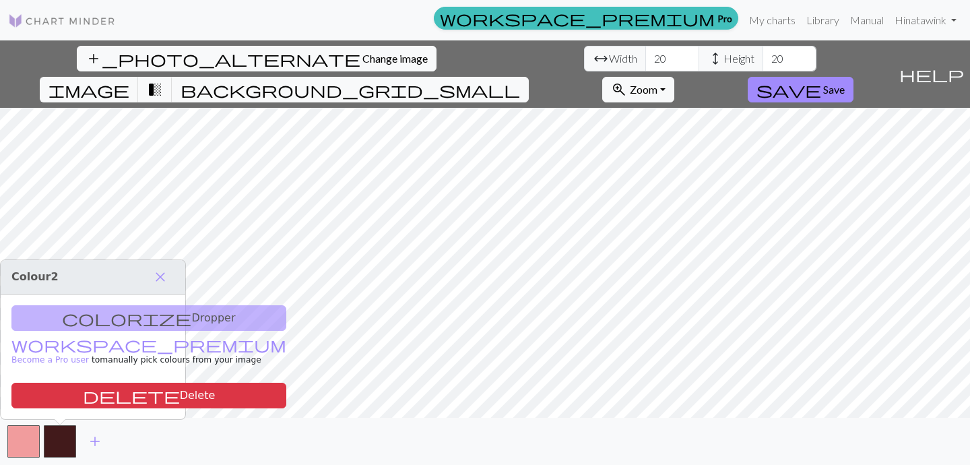
click at [110, 321] on div "colorize Dropper workspace_premium Become a Pro user to manually pick colours f…" at bounding box center [93, 356] width 184 height 125
click at [154, 279] on span "close" at bounding box center [160, 276] width 16 height 19
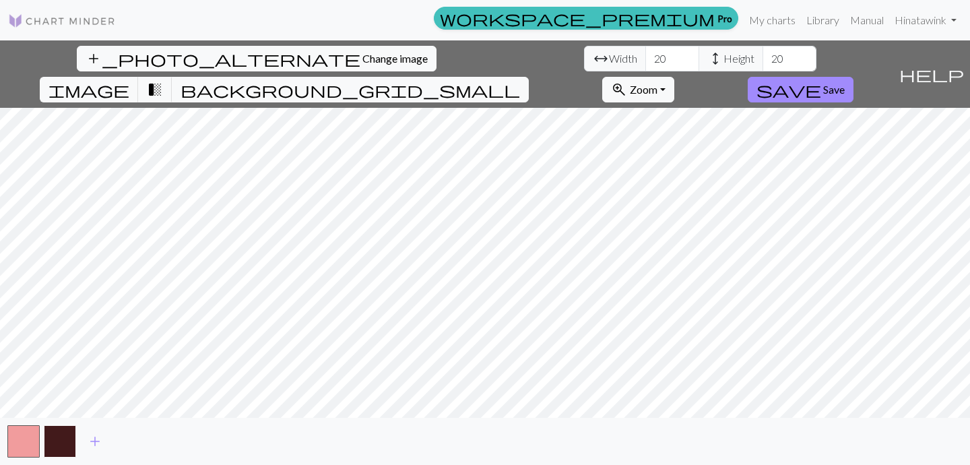
click at [61, 437] on button "button" at bounding box center [60, 441] width 32 height 32
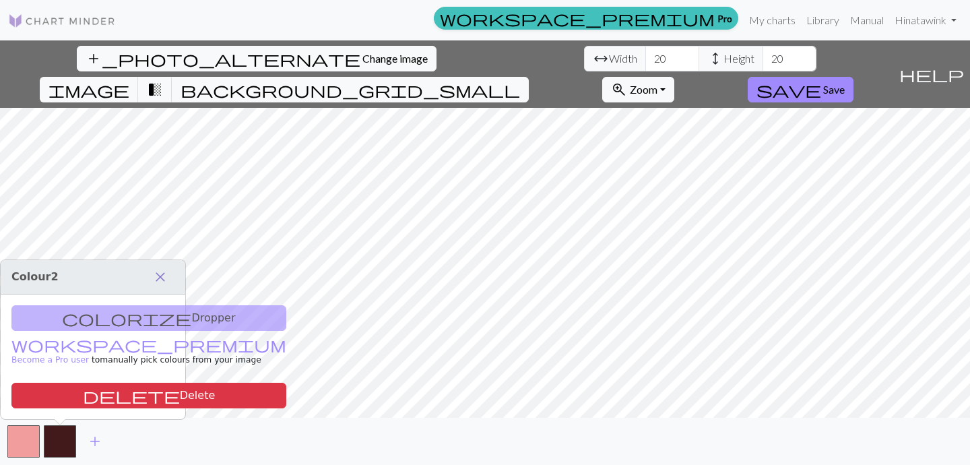
click at [161, 279] on span "close" at bounding box center [160, 276] width 16 height 19
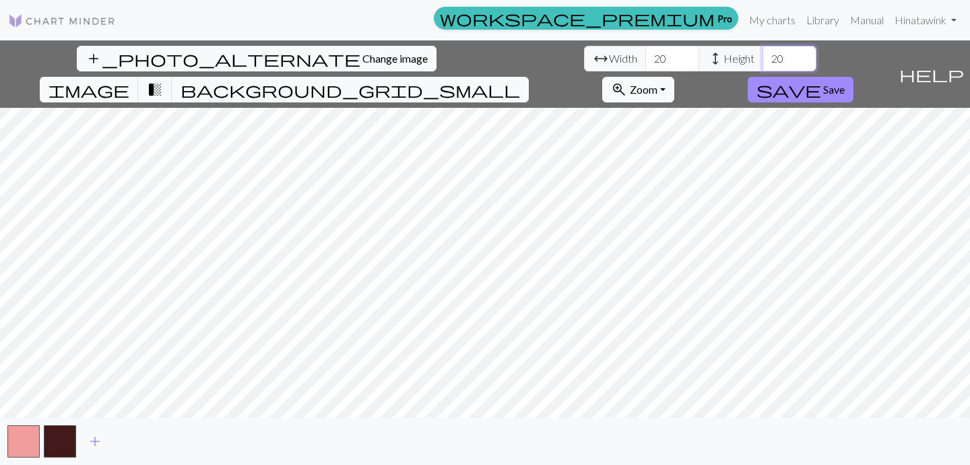
click at [762, 57] on input "20" at bounding box center [789, 59] width 54 height 26
click at [762, 55] on input "36" at bounding box center [789, 59] width 54 height 26
click at [762, 54] on input "56" at bounding box center [789, 59] width 54 height 26
click at [762, 54] on input "57" at bounding box center [789, 59] width 54 height 26
click at [481, 423] on div "add_photo_alternate Change image arrow_range Width 20 height Height 57 image tr…" at bounding box center [485, 252] width 970 height 424
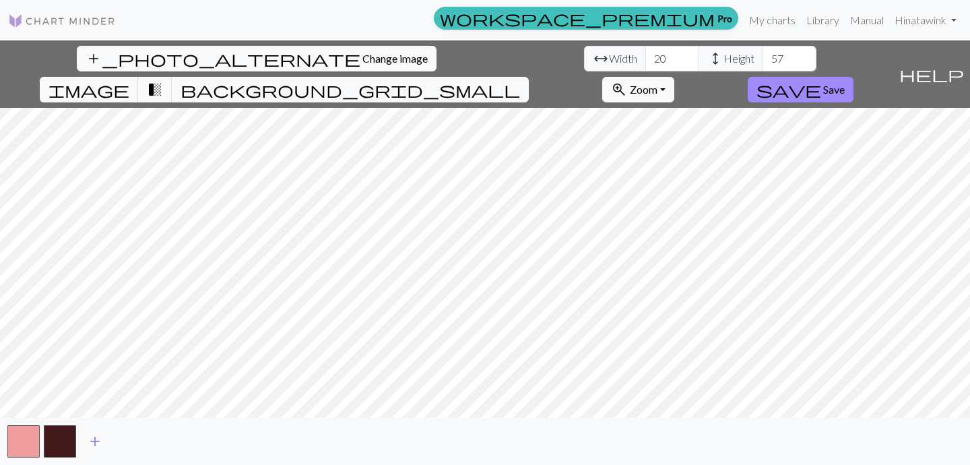
click at [92, 448] on span "add" at bounding box center [95, 441] width 16 height 19
click at [762, 62] on input "57" at bounding box center [789, 59] width 54 height 26
click at [762, 62] on input "56" at bounding box center [789, 59] width 54 height 26
click at [762, 62] on input "55" at bounding box center [789, 59] width 54 height 26
click at [762, 62] on input "54" at bounding box center [789, 59] width 54 height 26
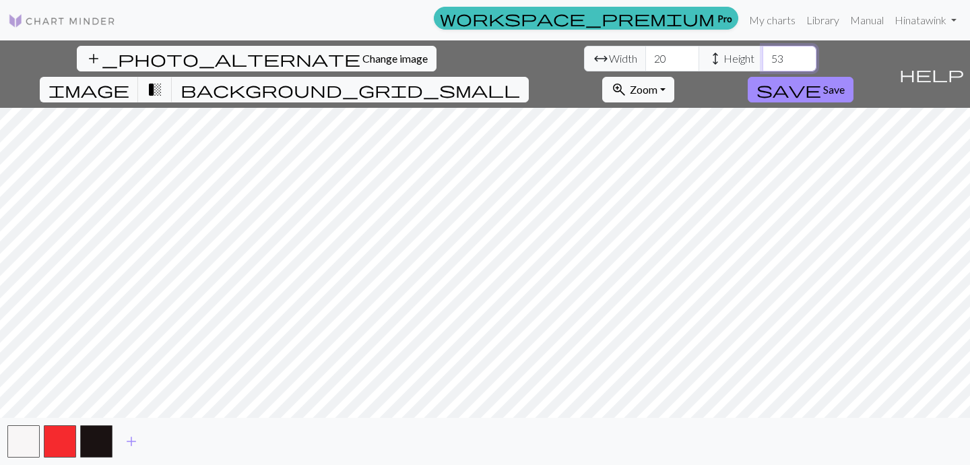
click at [762, 62] on input "53" at bounding box center [789, 59] width 54 height 26
click at [762, 62] on input "52" at bounding box center [789, 59] width 54 height 26
click at [762, 62] on input "51" at bounding box center [789, 59] width 54 height 26
click at [762, 62] on input "50" at bounding box center [789, 59] width 54 height 26
click at [762, 62] on input "49" at bounding box center [789, 59] width 54 height 26
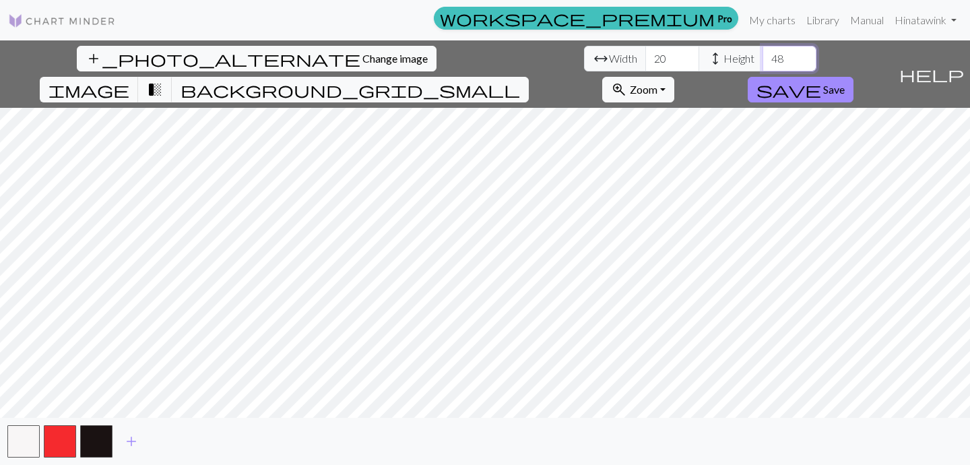
click at [762, 62] on input "48" at bounding box center [789, 59] width 54 height 26
click at [762, 62] on input "47" at bounding box center [789, 59] width 54 height 26
click at [762, 62] on input "46" at bounding box center [789, 59] width 54 height 26
click at [762, 62] on input "45" at bounding box center [789, 59] width 54 height 26
click at [762, 62] on input "44" at bounding box center [789, 59] width 54 height 26
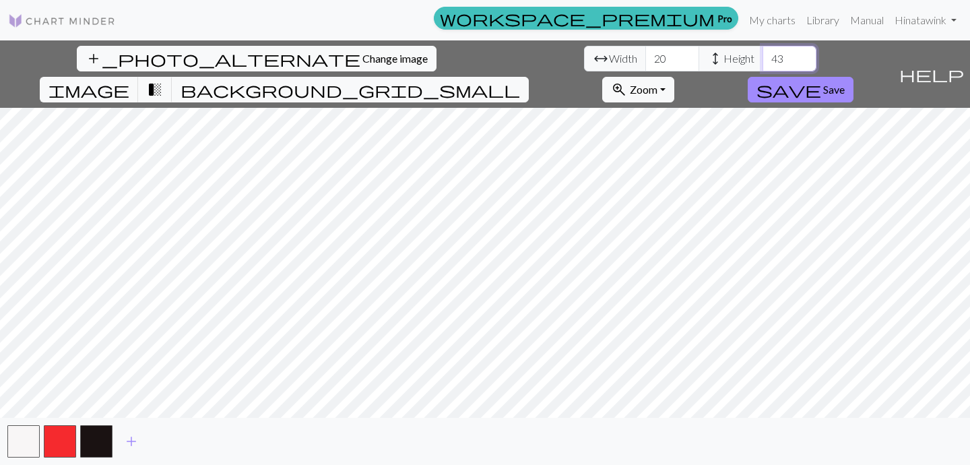
click at [762, 62] on input "43" at bounding box center [789, 59] width 54 height 26
click at [762, 62] on input "42" at bounding box center [789, 59] width 54 height 26
click at [762, 62] on input "41" at bounding box center [789, 59] width 54 height 26
click at [762, 62] on input "40" at bounding box center [789, 59] width 54 height 26
click at [520, 80] on span "background_grid_small" at bounding box center [349, 89] width 339 height 19
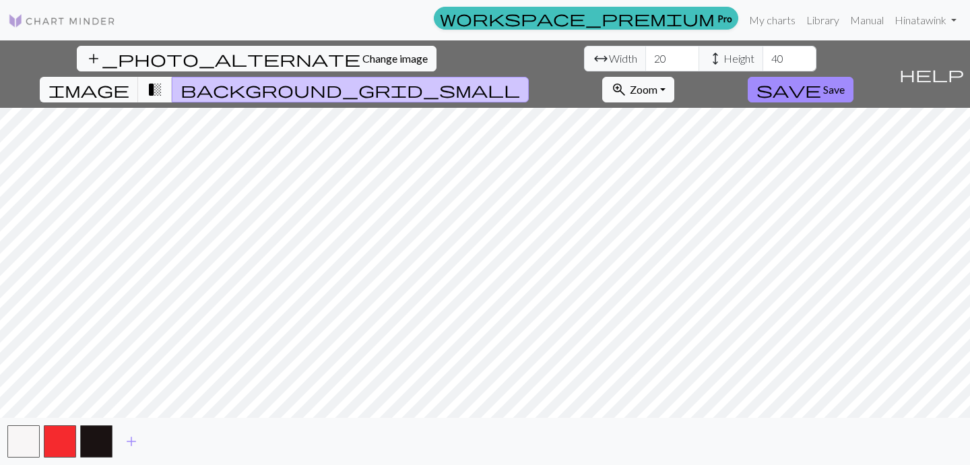
click at [172, 77] on button "transition_fade" at bounding box center [155, 90] width 34 height 26
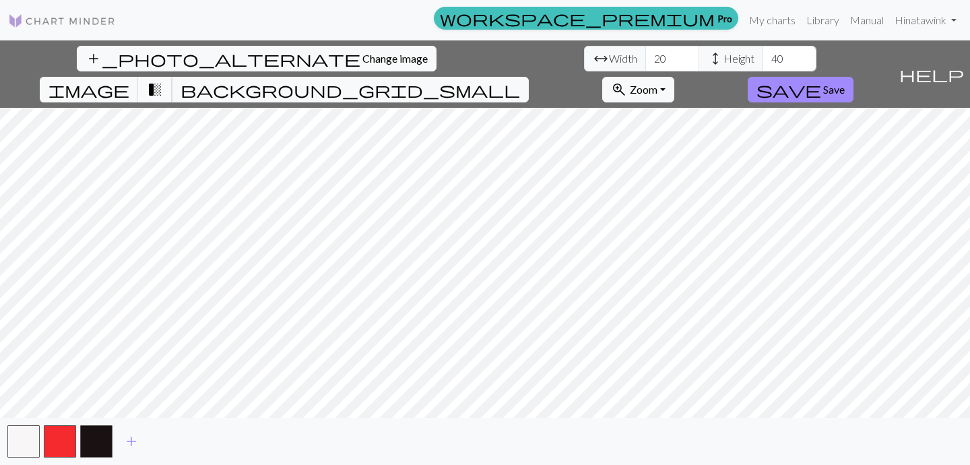
click at [163, 80] on span "transition_fade" at bounding box center [155, 89] width 16 height 19
click at [129, 80] on span "image" at bounding box center [88, 89] width 81 height 19
click at [163, 80] on span "transition_fade" at bounding box center [155, 89] width 16 height 19
click at [520, 80] on span "background_grid_small" at bounding box center [349, 89] width 339 height 19
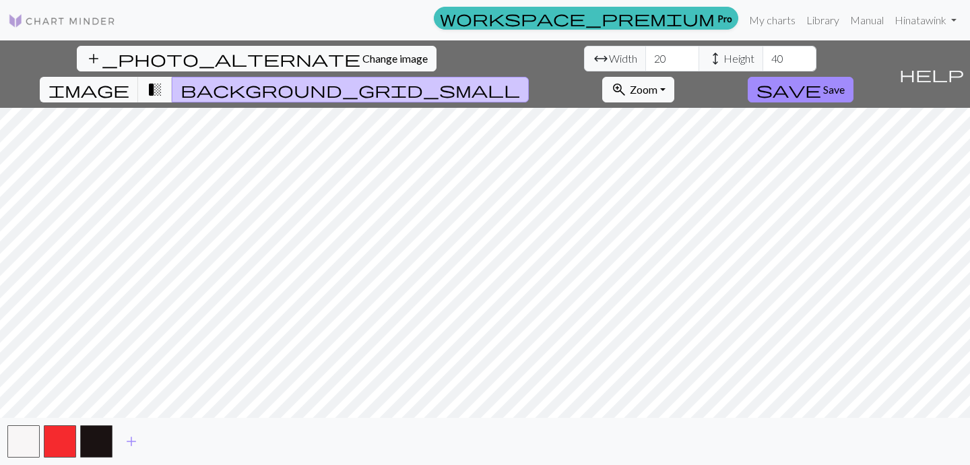
click at [529, 77] on button "background_grid_small" at bounding box center [350, 90] width 357 height 26
click at [163, 80] on span "transition_fade" at bounding box center [155, 89] width 16 height 19
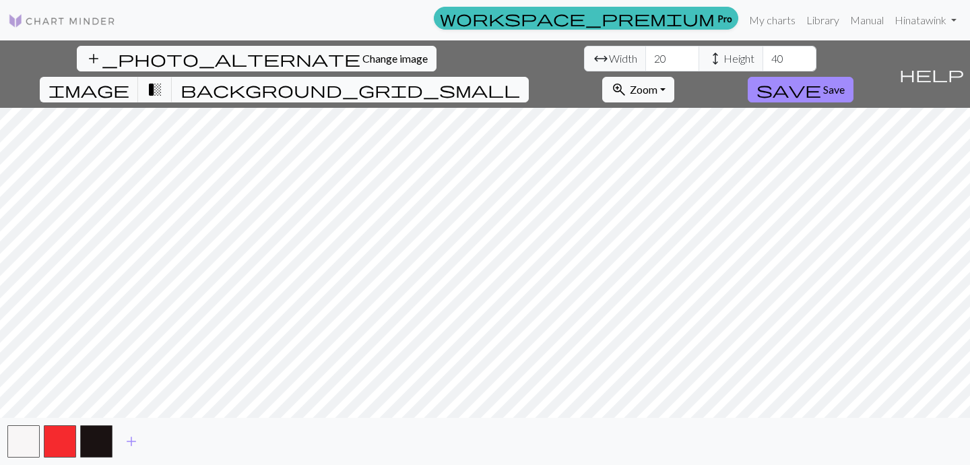
click at [520, 80] on span "background_grid_small" at bounding box center [349, 89] width 339 height 19
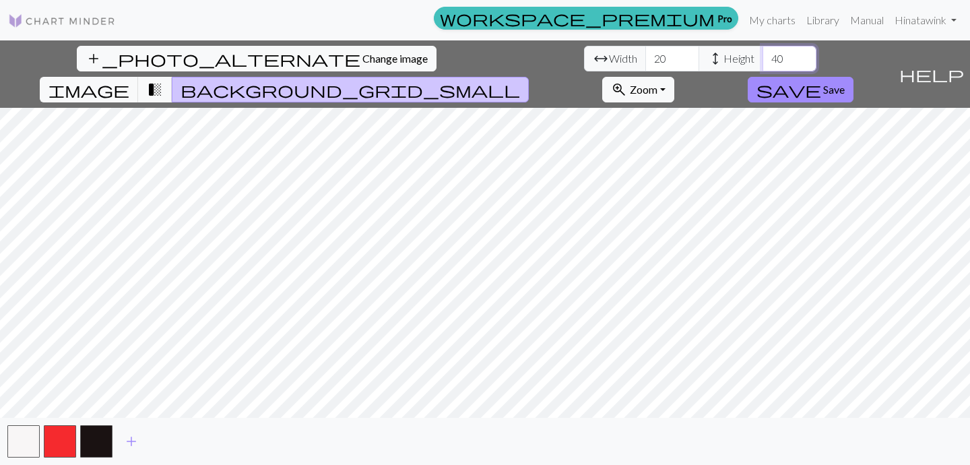
click at [762, 62] on input "40" at bounding box center [789, 59] width 54 height 26
type input "20"
click at [11, 437] on button "button" at bounding box center [23, 441] width 32 height 32
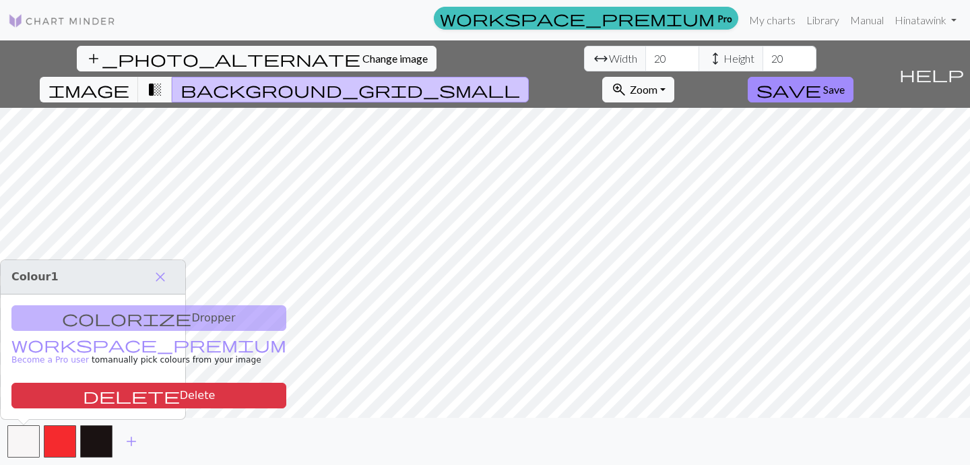
click at [133, 307] on div "colorize Dropper workspace_premium Become a Pro user to manually pick colours f…" at bounding box center [93, 356] width 184 height 125
click at [133, 315] on div "colorize Dropper workspace_premium Become a Pro user to manually pick colours f…" at bounding box center [93, 356] width 184 height 125
click at [154, 273] on span "close" at bounding box center [160, 276] width 16 height 19
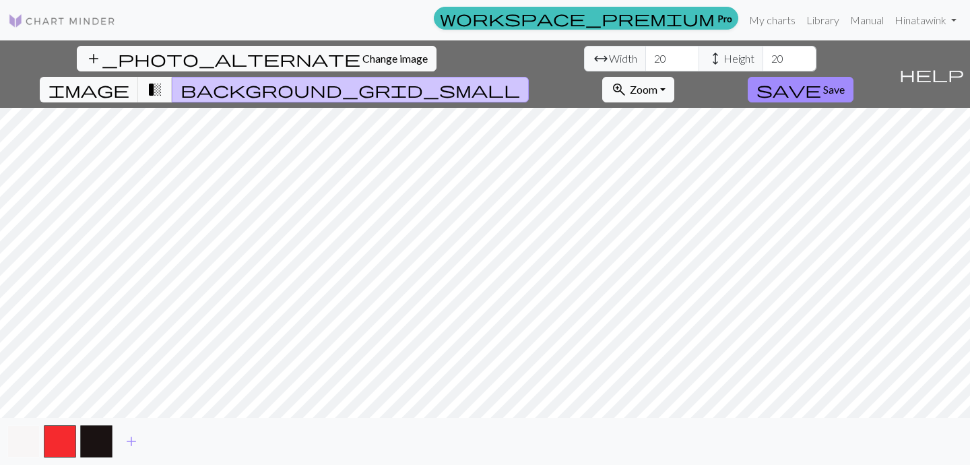
click at [23, 436] on button "button" at bounding box center [23, 441] width 32 height 32
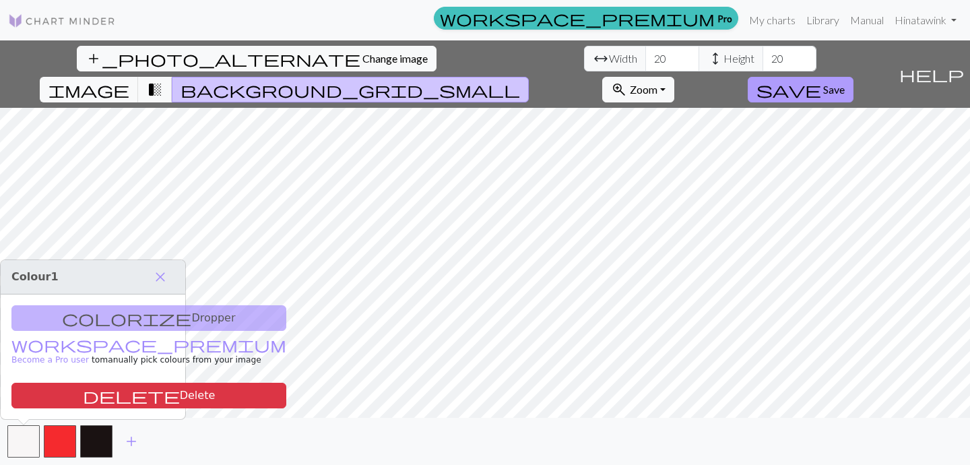
click at [844, 83] on span "Save" at bounding box center [834, 89] width 22 height 13
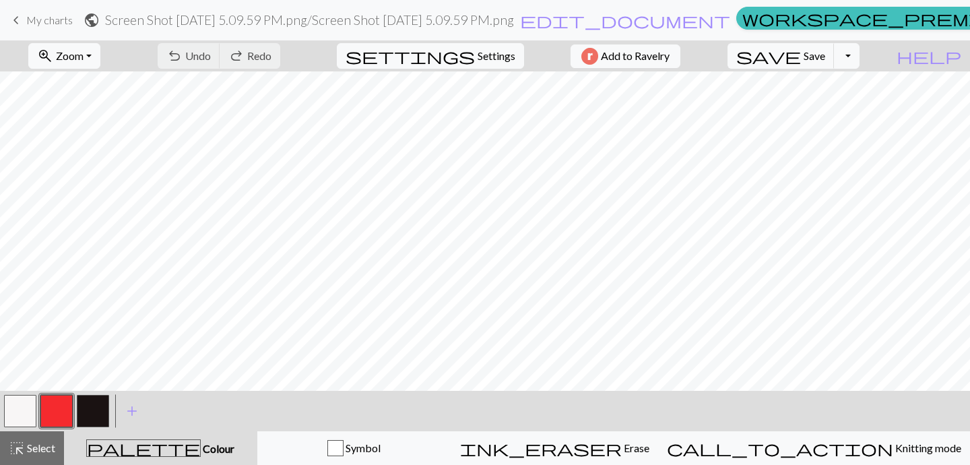
click at [0, 417] on div "< > add Add a colour" at bounding box center [485, 411] width 970 height 40
click at [22, 417] on button "button" at bounding box center [20, 411] width 32 height 32
click at [84, 412] on button "button" at bounding box center [93, 411] width 32 height 32
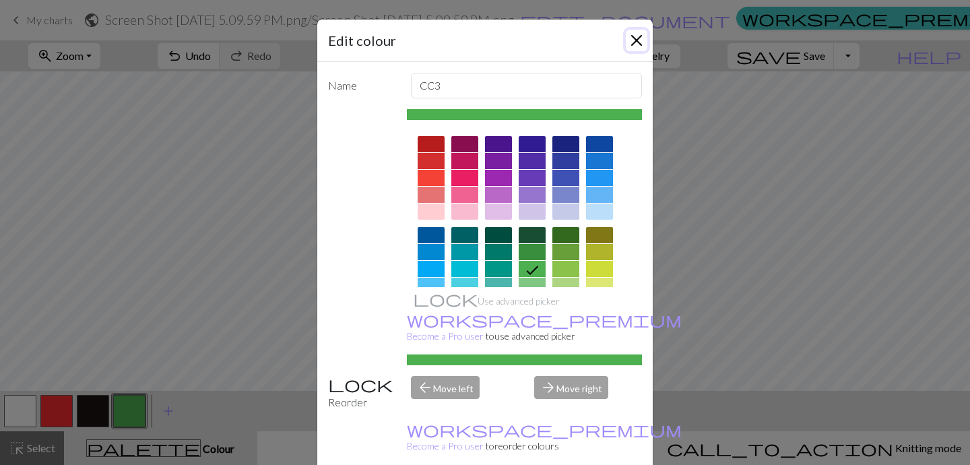
click at [642, 30] on button "Close" at bounding box center [636, 41] width 22 height 22
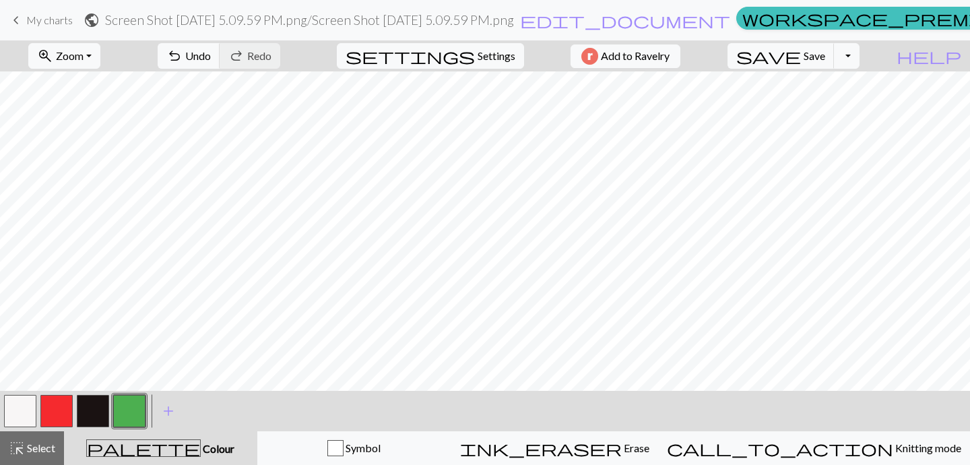
click at [134, 408] on button "button" at bounding box center [129, 411] width 32 height 32
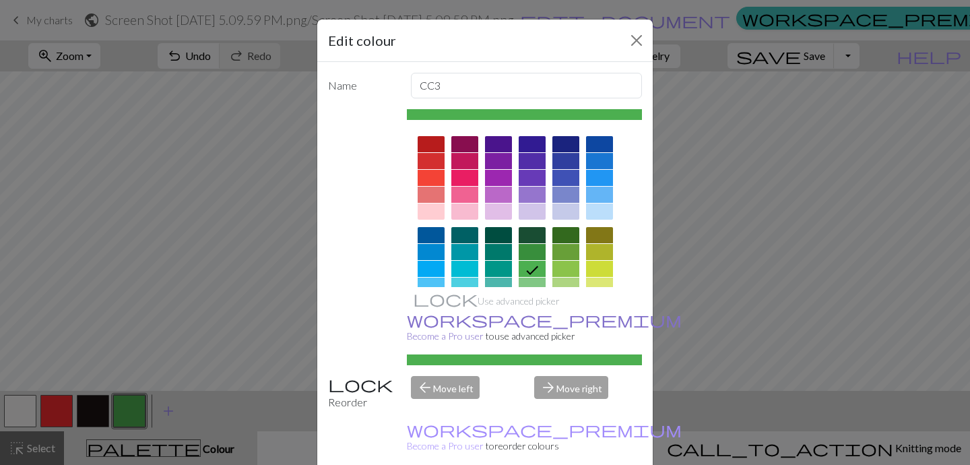
scroll to position [34, 0]
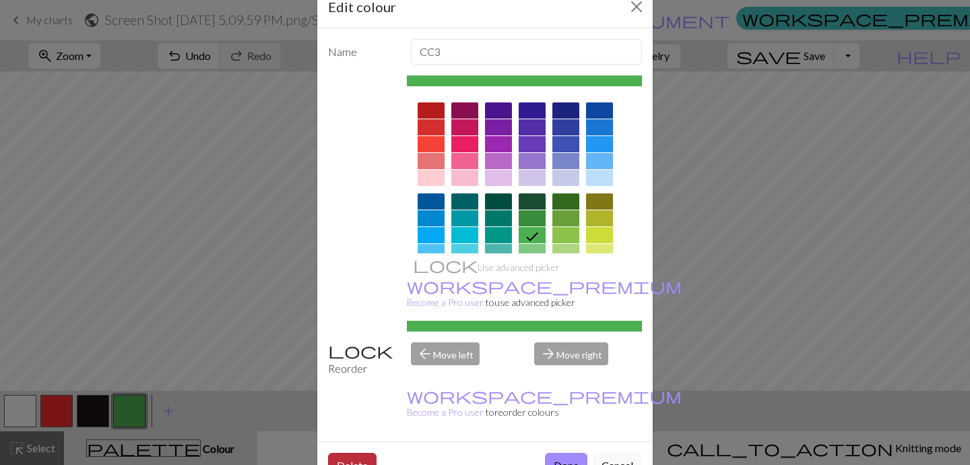
click at [361, 452] on button "Delete" at bounding box center [352, 465] width 48 height 26
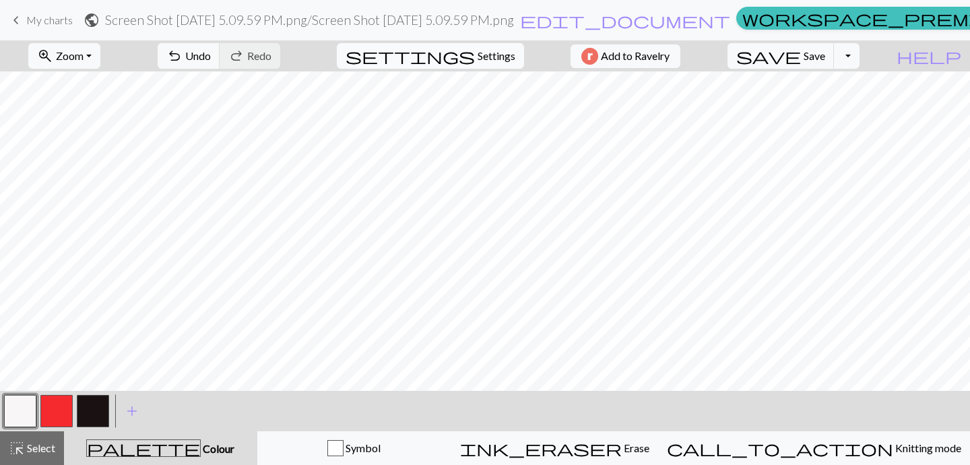
click at [486, 62] on span "Settings" at bounding box center [496, 56] width 38 height 16
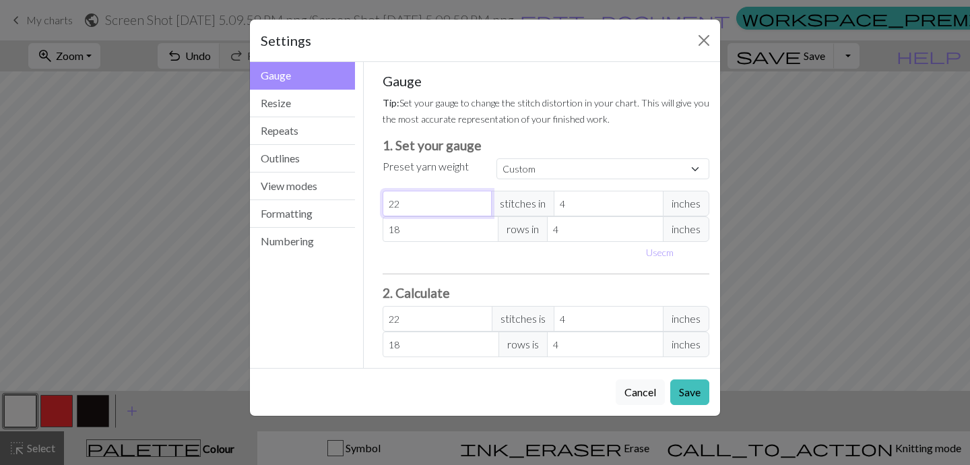
click at [415, 203] on input "22" at bounding box center [437, 204] width 110 height 26
drag, startPoint x: 412, startPoint y: 201, endPoint x: 366, endPoint y: 199, distance: 46.5
click at [366, 199] on div "Gauge Tip: Set your gauge to change the stitch distortion in your chart. This w…" at bounding box center [546, 215] width 365 height 306
click at [421, 172] on label "Preset yarn weight" at bounding box center [425, 166] width 86 height 16
click at [339, 108] on button "Resize" at bounding box center [302, 104] width 105 height 28
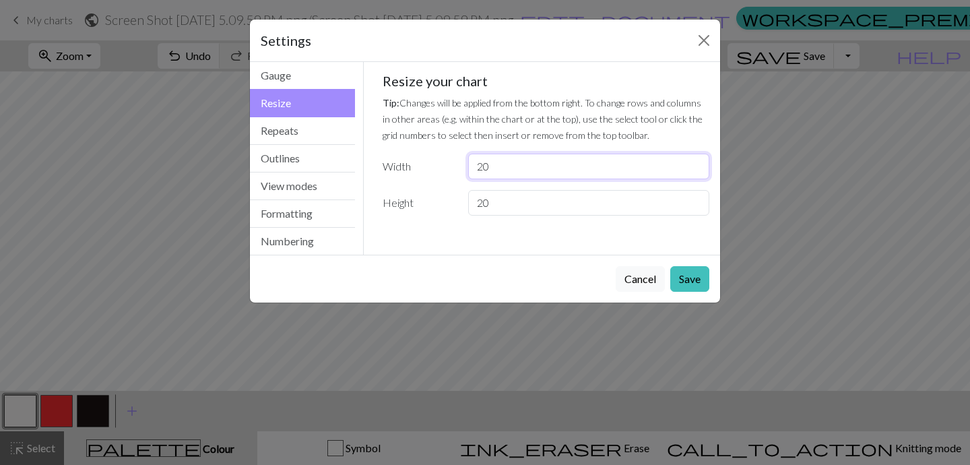
click at [530, 162] on input "20" at bounding box center [588, 167] width 241 height 26
drag, startPoint x: 517, startPoint y: 162, endPoint x: 275, endPoint y: 157, distance: 241.8
click at [275, 158] on div "Resize Gauge Resize Repeats Outlines View modes Formatting Numbering Gauge Resi…" at bounding box center [485, 158] width 486 height 193
type input "50"
drag, startPoint x: 543, startPoint y: 201, endPoint x: 347, endPoint y: 138, distance: 205.1
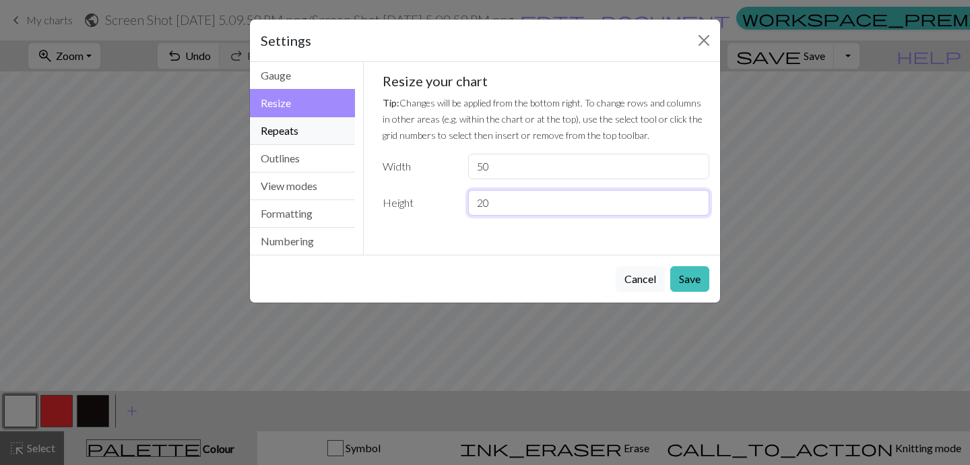
click at [370, 162] on div "Gauge Tip: Set your gauge to change the stitch distortion in your chart. This w…" at bounding box center [546, 158] width 365 height 193
type input "5"
type input "50"
click at [689, 271] on button "Save" at bounding box center [689, 279] width 39 height 26
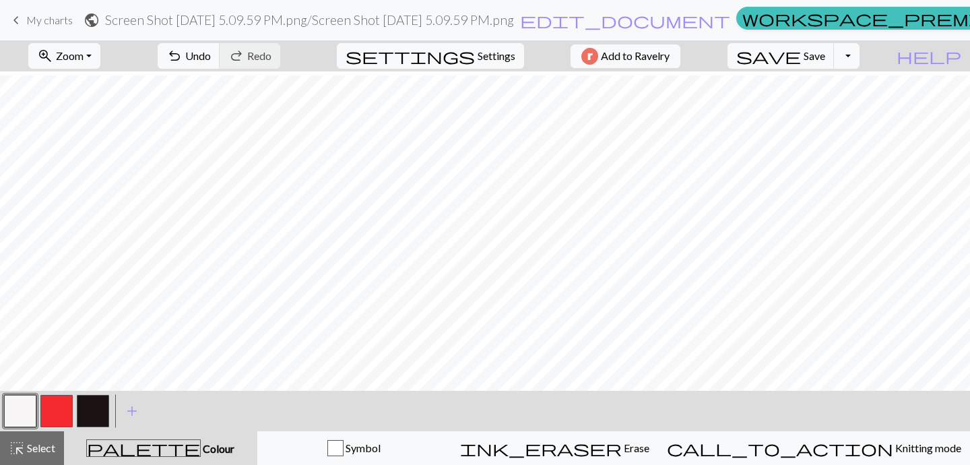
scroll to position [15, 0]
click at [182, 57] on span "undo" at bounding box center [174, 55] width 16 height 19
click at [98, 414] on button "button" at bounding box center [93, 411] width 32 height 32
click at [57, 403] on button "button" at bounding box center [56, 411] width 32 height 32
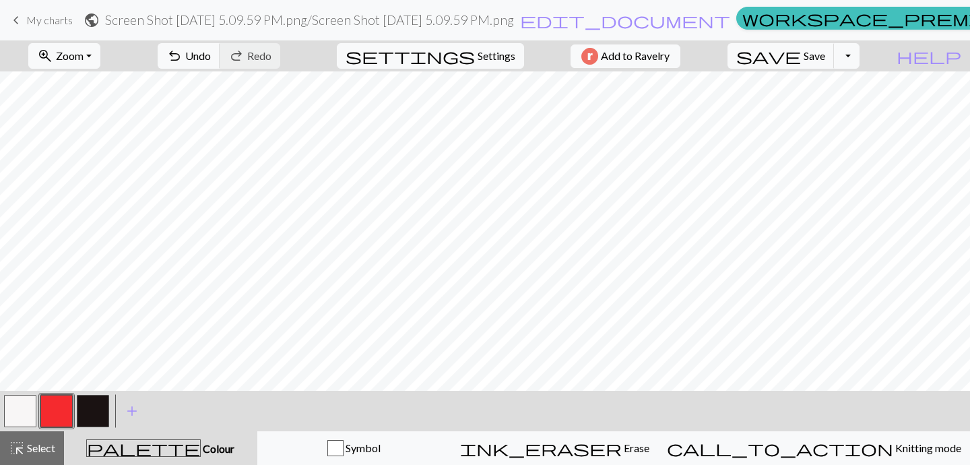
click at [84, 412] on button "button" at bounding box center [93, 411] width 32 height 32
click at [450, 50] on span "settings" at bounding box center [409, 55] width 129 height 19
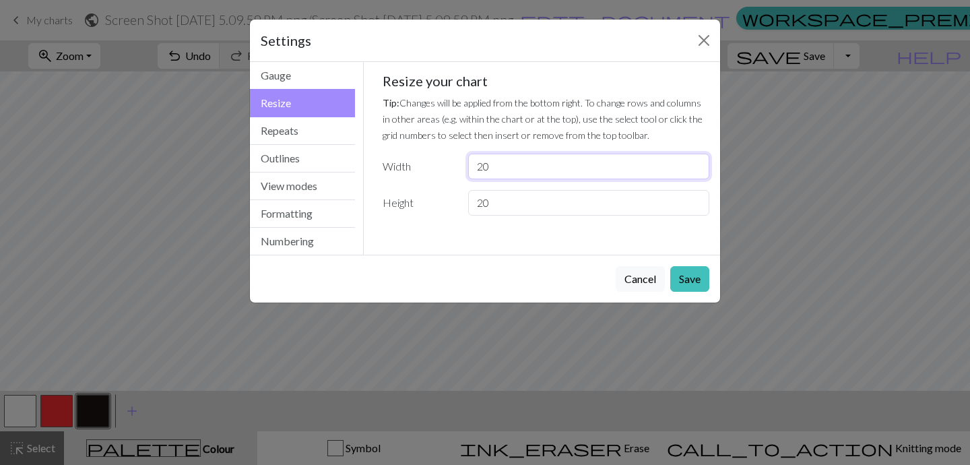
drag, startPoint x: 508, startPoint y: 175, endPoint x: 389, endPoint y: 148, distance: 121.5
click at [389, 148] on div "Resize your chart Tip: Changes will be applied from the bottom right. To change…" at bounding box center [545, 144] width 327 height 143
type input "50"
click at [706, 274] on button "Save" at bounding box center [689, 279] width 39 height 26
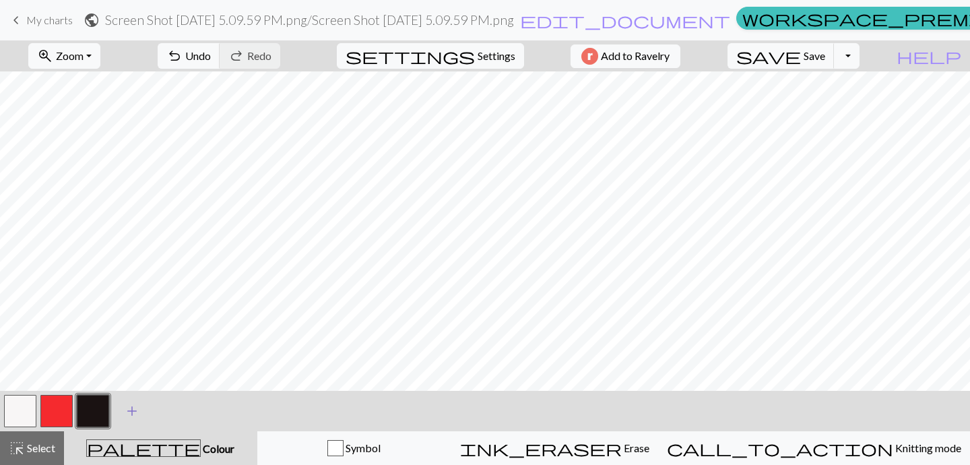
click at [136, 406] on span "add" at bounding box center [132, 410] width 16 height 19
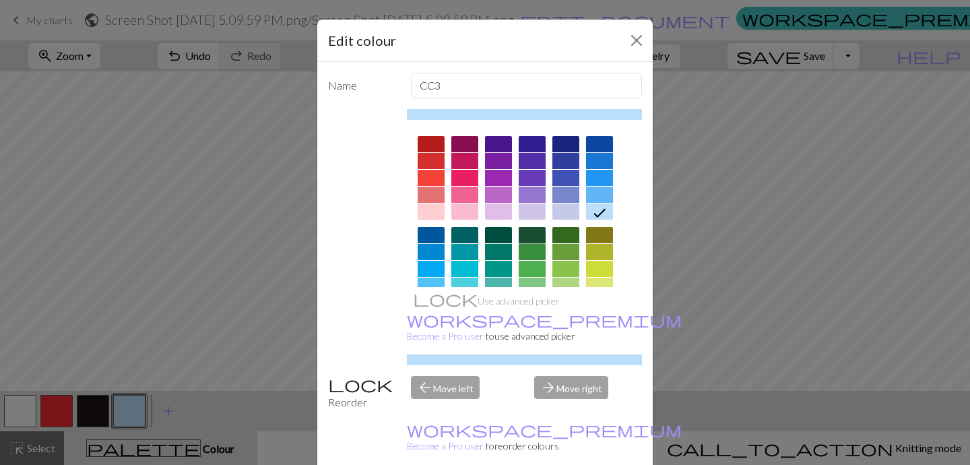
click at [537, 235] on div at bounding box center [531, 235] width 27 height 16
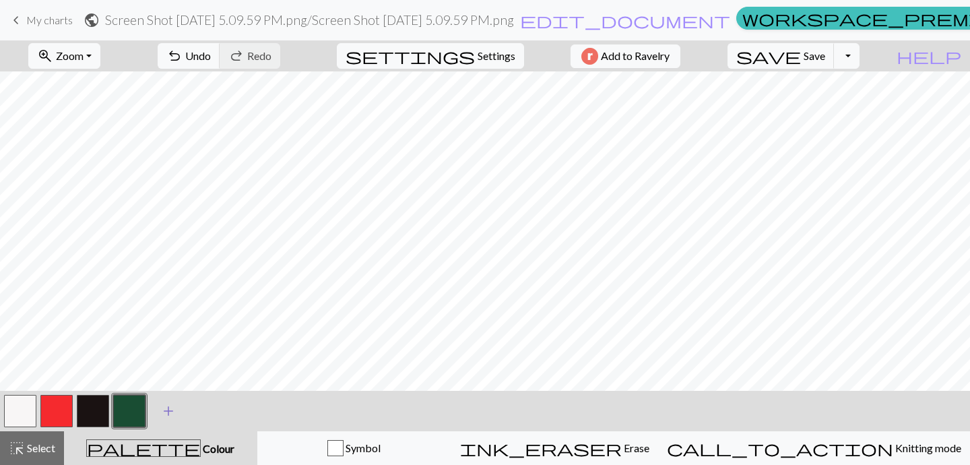
click at [164, 407] on span "add" at bounding box center [168, 410] width 16 height 19
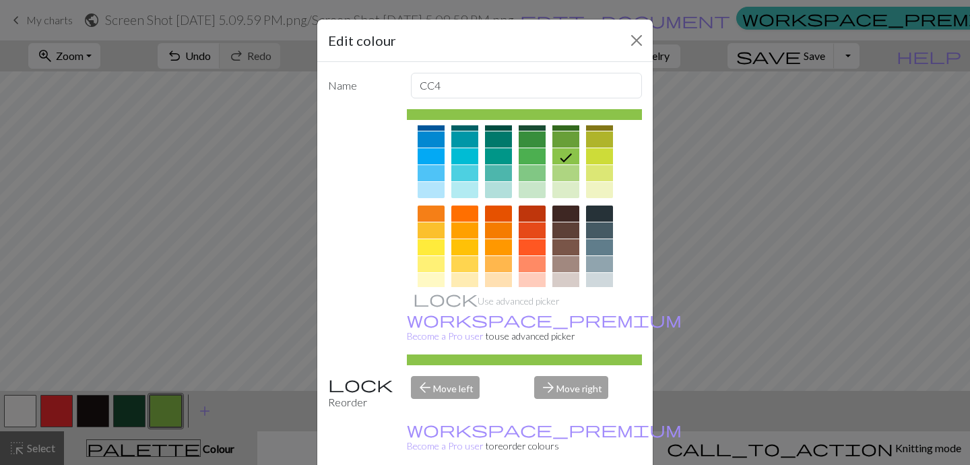
scroll to position [114, 0]
click at [564, 228] on div at bounding box center [565, 229] width 27 height 16
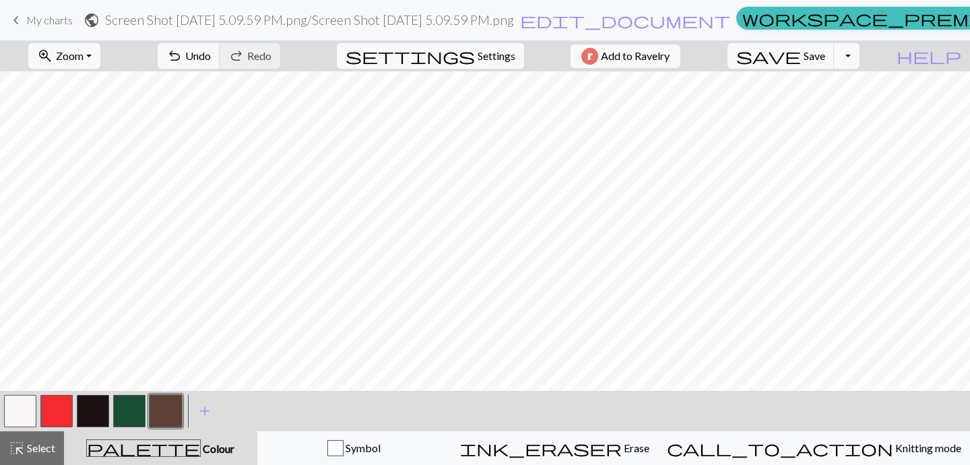
click at [118, 408] on button "button" at bounding box center [129, 411] width 32 height 32
click at [175, 415] on button "button" at bounding box center [165, 411] width 32 height 32
click at [26, 408] on button "button" at bounding box center [20, 411] width 32 height 32
click at [90, 406] on button "button" at bounding box center [93, 411] width 32 height 32
click at [25, 417] on button "button" at bounding box center [20, 411] width 32 height 32
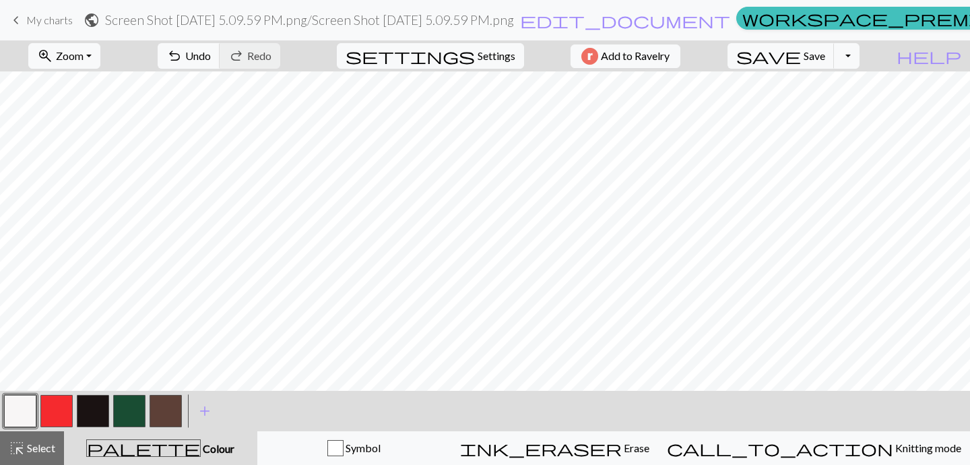
click at [141, 407] on button "button" at bounding box center [129, 411] width 32 height 32
click at [489, 57] on span "Settings" at bounding box center [496, 56] width 38 height 16
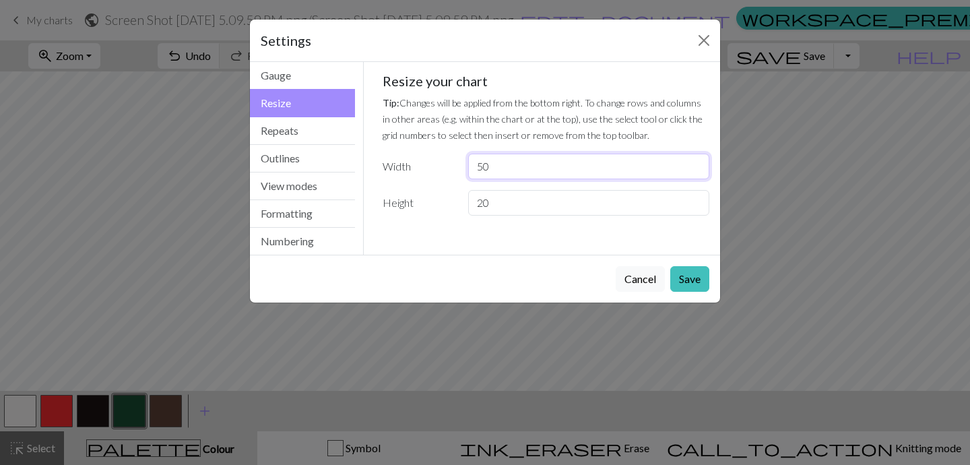
drag, startPoint x: 504, startPoint y: 172, endPoint x: 469, endPoint y: 166, distance: 35.5
click at [469, 166] on input "50" at bounding box center [588, 167] width 241 height 26
click at [486, 166] on input "50" at bounding box center [588, 167] width 241 height 26
click at [481, 165] on input "50" at bounding box center [588, 167] width 241 height 26
type input "40"
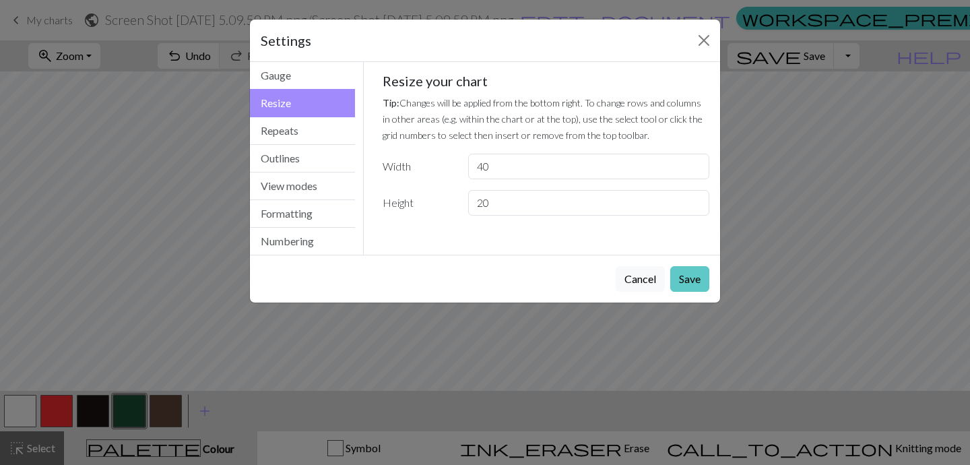
click at [700, 273] on button "Save" at bounding box center [689, 279] width 39 height 26
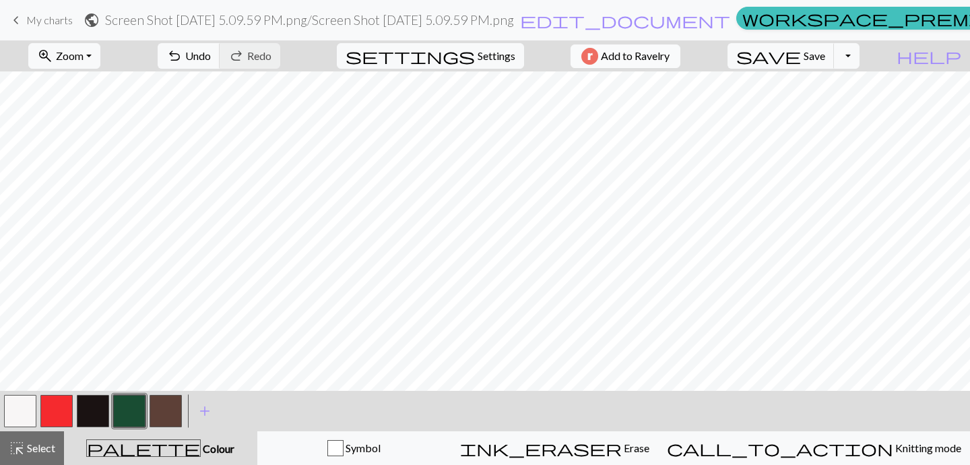
click at [656, 61] on span "Add to Ravelry" at bounding box center [635, 56] width 69 height 17
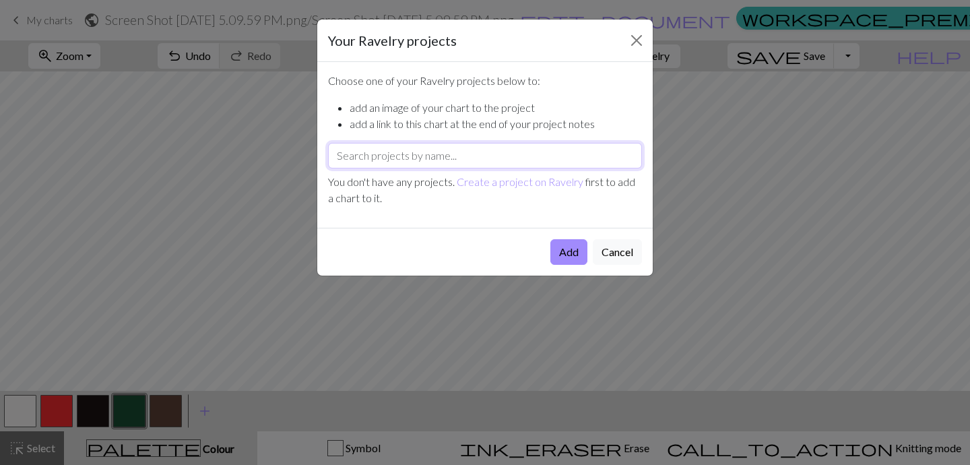
click at [539, 152] on input "text" at bounding box center [485, 156] width 314 height 26
click at [504, 142] on div "Choose one of your Ravelry projects below to: add an image of your chart to the…" at bounding box center [484, 145] width 335 height 166
click at [506, 154] on input "text" at bounding box center [485, 156] width 314 height 26
click at [543, 65] on div "Choose one of your Ravelry projects below to: add an image of your chart to the…" at bounding box center [484, 145] width 335 height 166
click at [569, 249] on button "Add" at bounding box center [568, 252] width 37 height 26
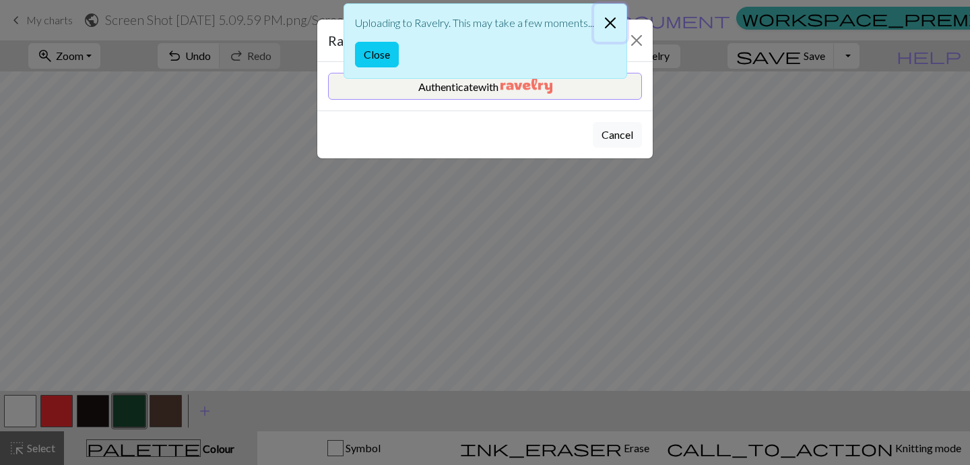
click at [607, 20] on button "Close" at bounding box center [610, 23] width 32 height 38
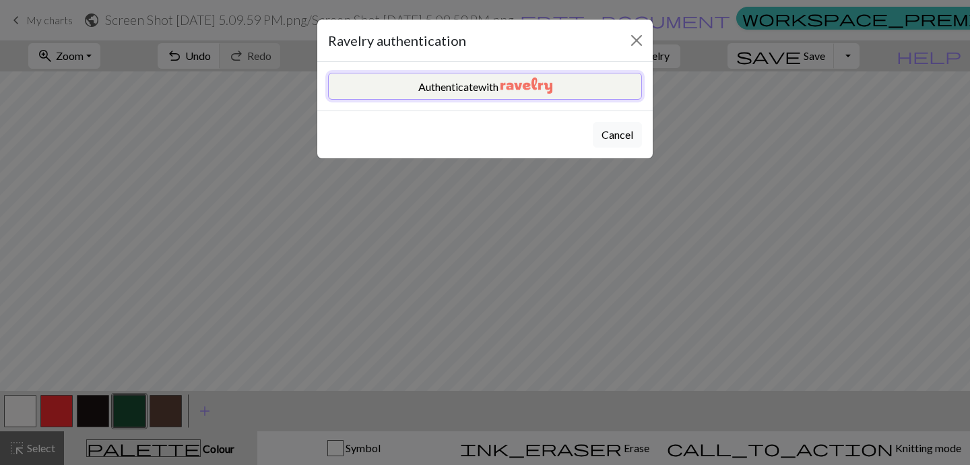
click at [545, 81] on img "button" at bounding box center [526, 85] width 52 height 16
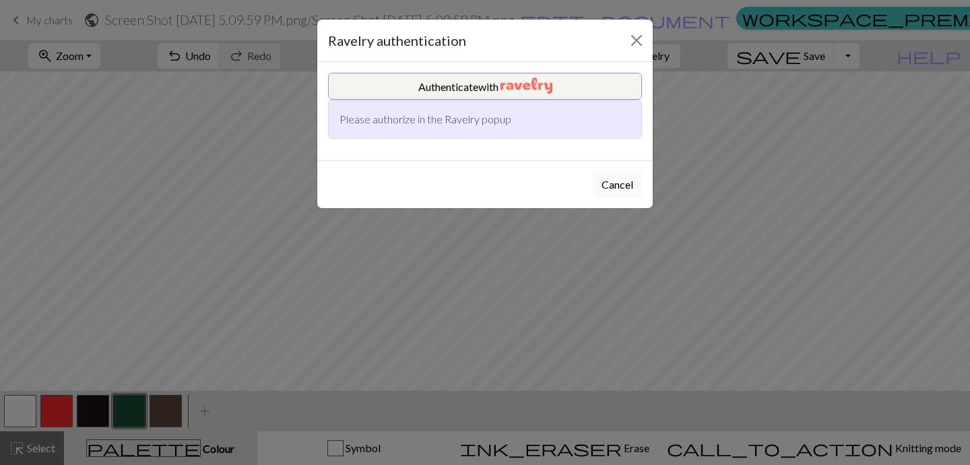
click at [479, 118] on div "Please authorize in the Ravelry popup" at bounding box center [485, 119] width 314 height 39
click at [510, 85] on img "button" at bounding box center [526, 85] width 52 height 16
click at [513, 83] on img "button" at bounding box center [526, 85] width 52 height 16
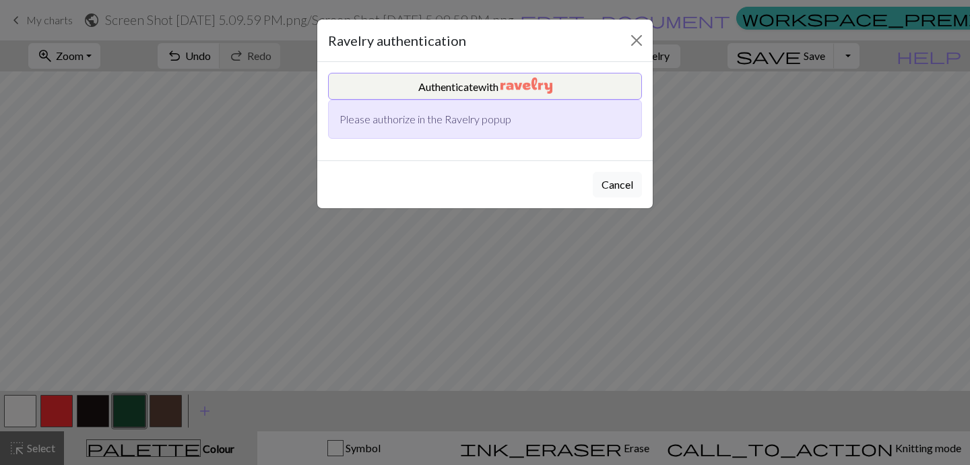
click at [531, 123] on div "Please authorize in the Ravelry popup" at bounding box center [485, 119] width 314 height 39
click at [472, 81] on button "Authenticate with" at bounding box center [485, 86] width 314 height 27
click at [472, 82] on button "Authenticate with" at bounding box center [485, 86] width 314 height 27
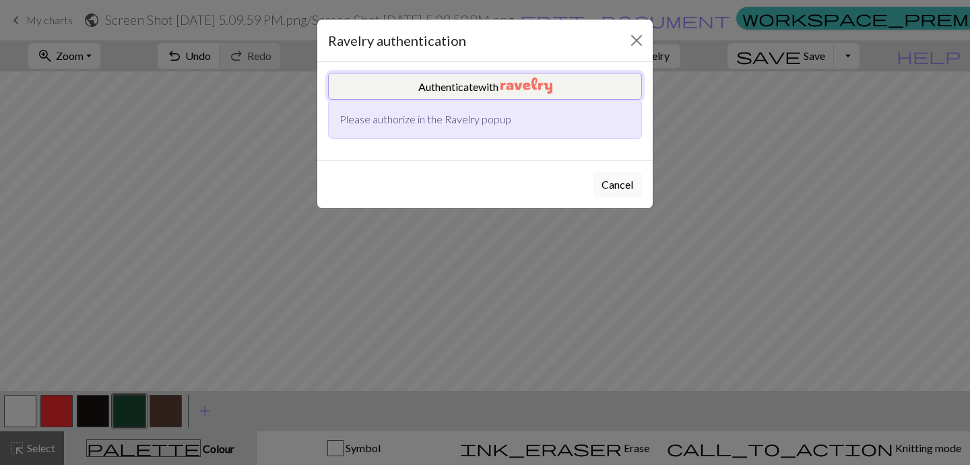
click at [472, 82] on button "Authenticate with" at bounding box center [485, 86] width 314 height 27
click at [640, 41] on button "Close" at bounding box center [636, 41] width 22 height 22
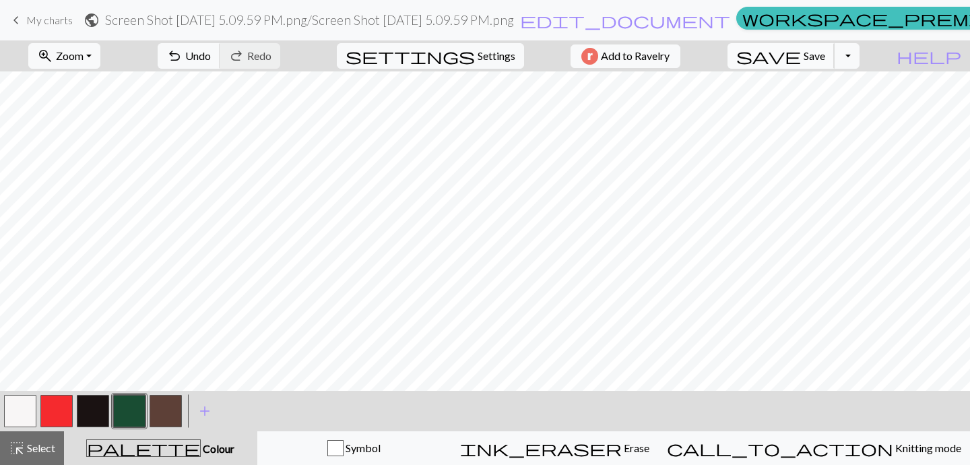
click at [825, 57] on span "Save" at bounding box center [814, 55] width 22 height 13
click at [825, 60] on span "Save" at bounding box center [814, 55] width 22 height 13
click at [859, 59] on button "Toggle Dropdown" at bounding box center [847, 56] width 26 height 26
click at [851, 84] on button "file_copy Save a copy" at bounding box center [747, 86] width 222 height 22
click at [333, 26] on h2 "Screen Shot 2025-09-27 at 5.09.59 PM.png / Copy of Screen Shot 2025-09-27 at 5.…" at bounding box center [332, 19] width 455 height 15
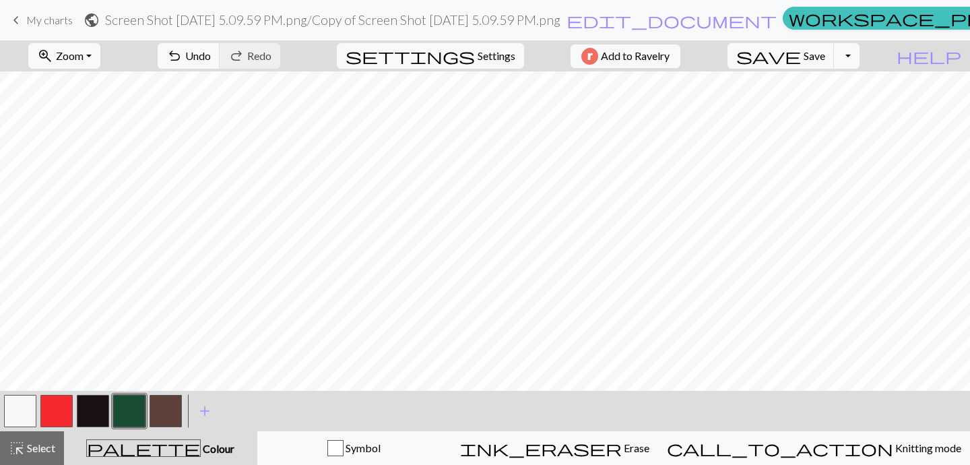
click at [333, 26] on div "Project settings" at bounding box center [484, 7] width 335 height 42
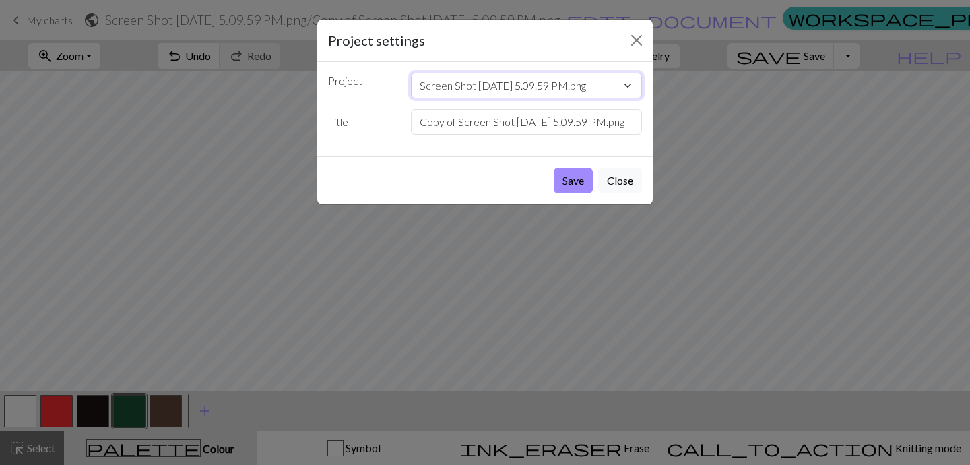
click at [479, 79] on select "Screen Shot 2025-09-27 at 5.09.59 PM.png" at bounding box center [527, 86] width 232 height 26
click at [411, 73] on select "Screen Shot 2025-09-27 at 5.09.59 PM.png" at bounding box center [527, 86] width 232 height 26
click at [479, 83] on select "Screen Shot 2025-09-27 at 5.09.59 PM.png" at bounding box center [527, 86] width 232 height 26
click at [479, 123] on input "Copy of Screen Shot 2025-09-27 at 5.09.59 PM.png" at bounding box center [527, 122] width 232 height 26
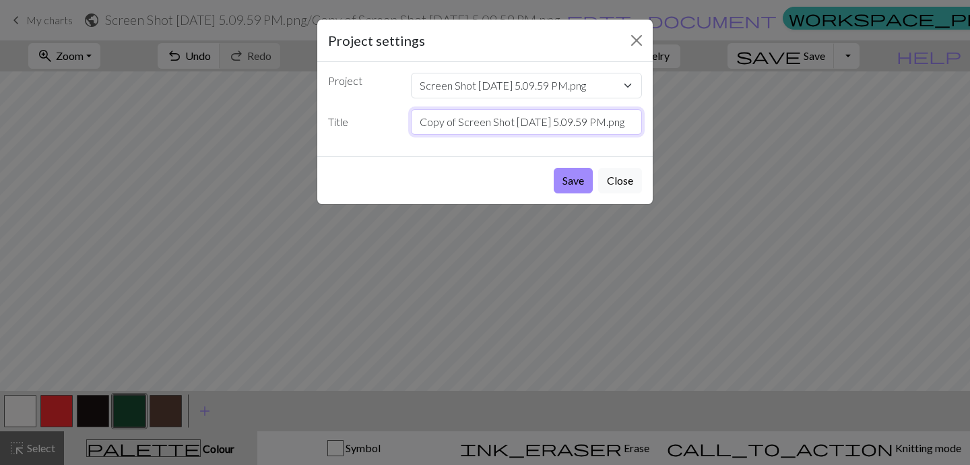
click at [479, 123] on input "Copy of Screen Shot 2025-09-27 at 5.09.59 PM.png" at bounding box center [527, 122] width 232 height 26
type input "Lady Bug and Leaf"
click at [571, 187] on button "Save" at bounding box center [572, 181] width 39 height 26
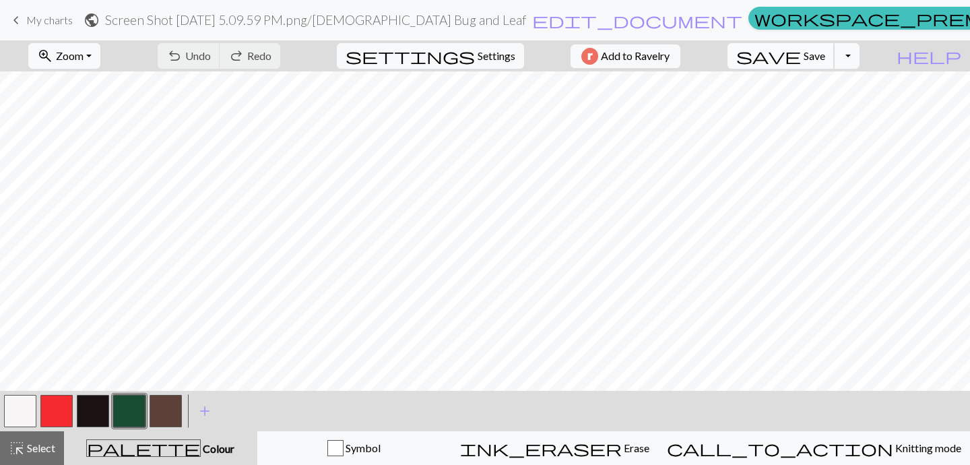
click at [807, 61] on button "save Save Save" at bounding box center [780, 56] width 107 height 26
click at [809, 61] on button "save Save Save" at bounding box center [780, 56] width 107 height 26
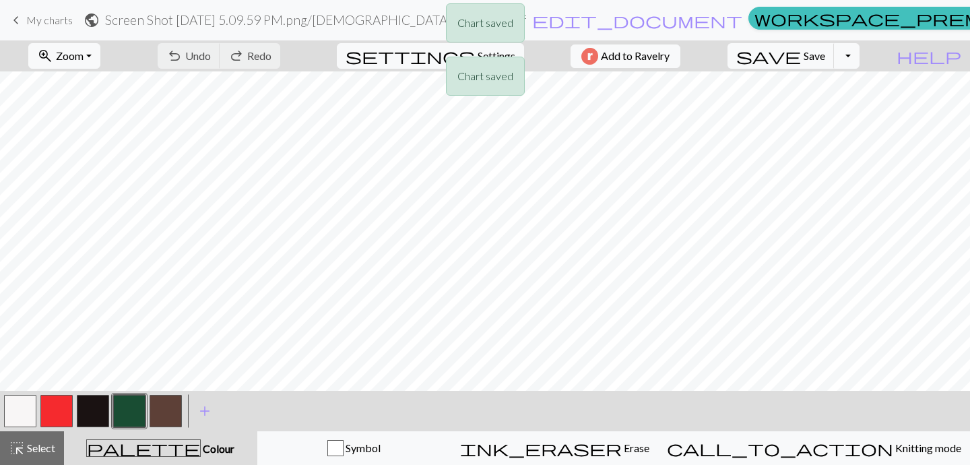
click at [871, 57] on div "Chart saved Chart saved" at bounding box center [485, 53] width 970 height 106
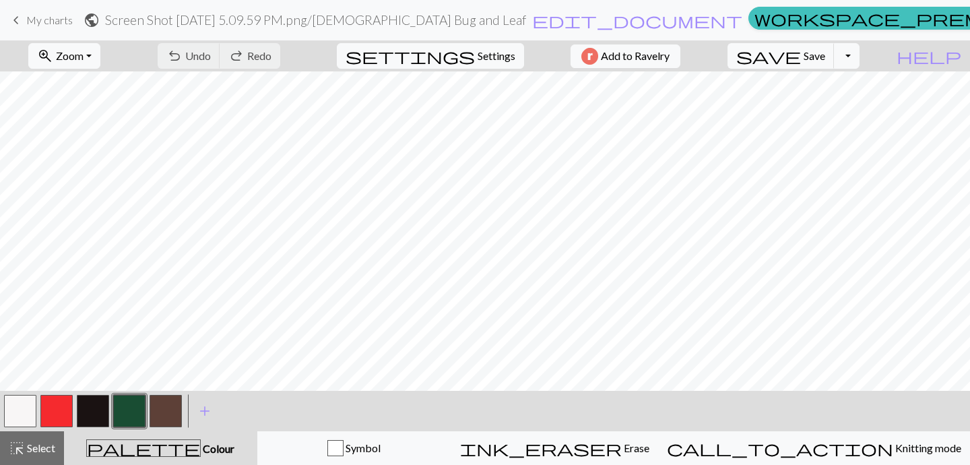
click at [18, 24] on span "keyboard_arrow_left" at bounding box center [16, 20] width 16 height 19
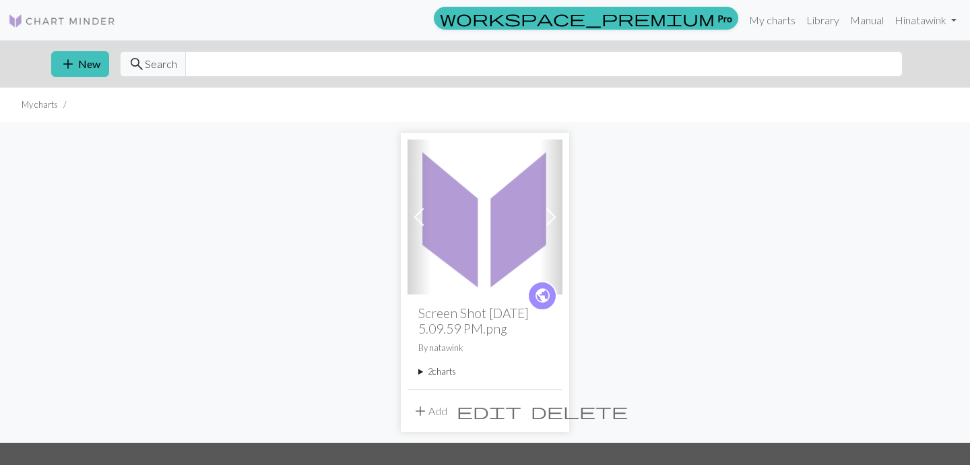
click at [615, 293] on div "Previous Next public Screen Shot 2025-09-27 at 5.09.59 PM.png By natawink 2 cha…" at bounding box center [484, 282] width 889 height 320
click at [417, 375] on div "public Screen Shot 2025-09-27 at 5.09.59 PM.png By natawink 2 charts Screen Sho…" at bounding box center [484, 341] width 155 height 94
click at [426, 374] on summary "2 charts" at bounding box center [484, 371] width 133 height 13
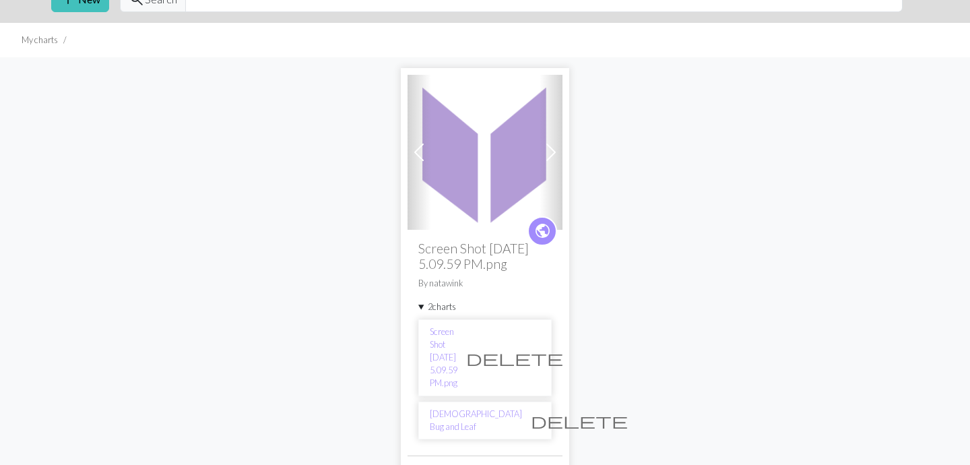
scroll to position [112, 0]
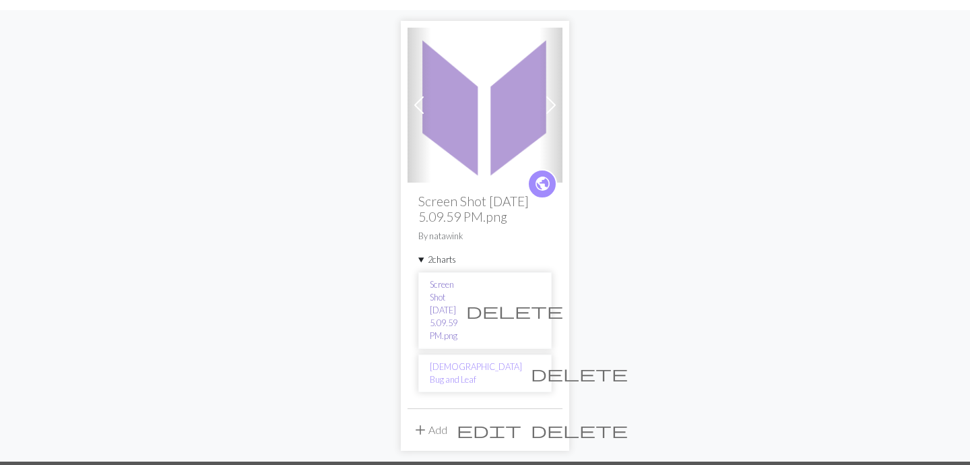
click at [457, 289] on link "Screen Shot 2025-09-27 at 5.09.59 PM.png" at bounding box center [444, 310] width 28 height 65
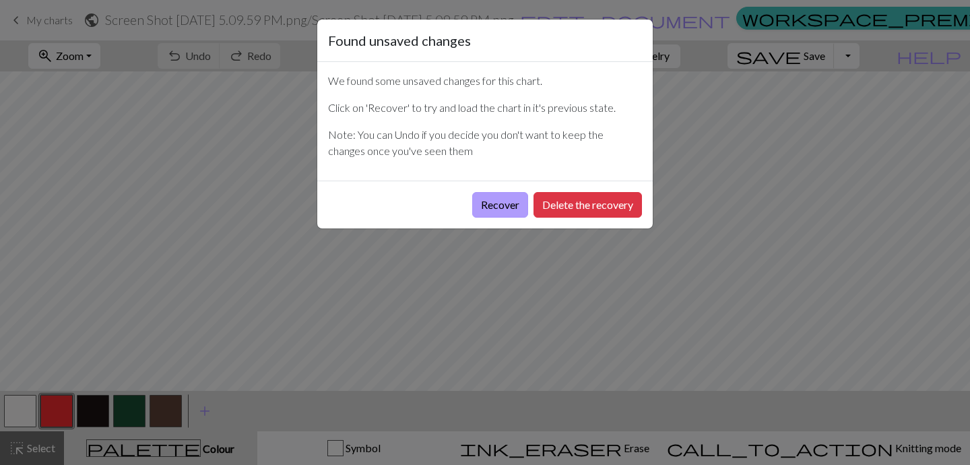
click at [492, 207] on button "Recover" at bounding box center [500, 205] width 56 height 26
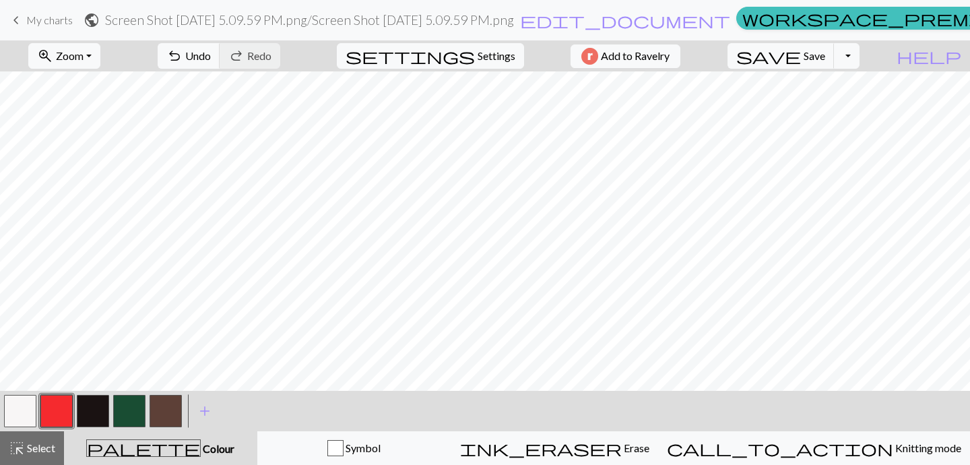
click at [171, 422] on button "button" at bounding box center [165, 411] width 32 height 32
click at [173, 417] on button "button" at bounding box center [165, 411] width 32 height 32
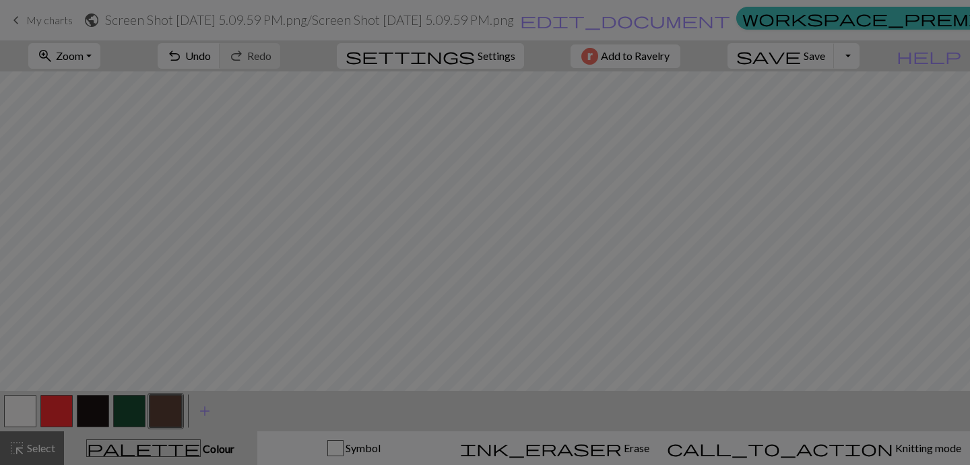
click at [172, 417] on div "Edit colour Name CC4 Use advanced picker workspace_premium Become a Pro user to…" at bounding box center [485, 232] width 970 height 465
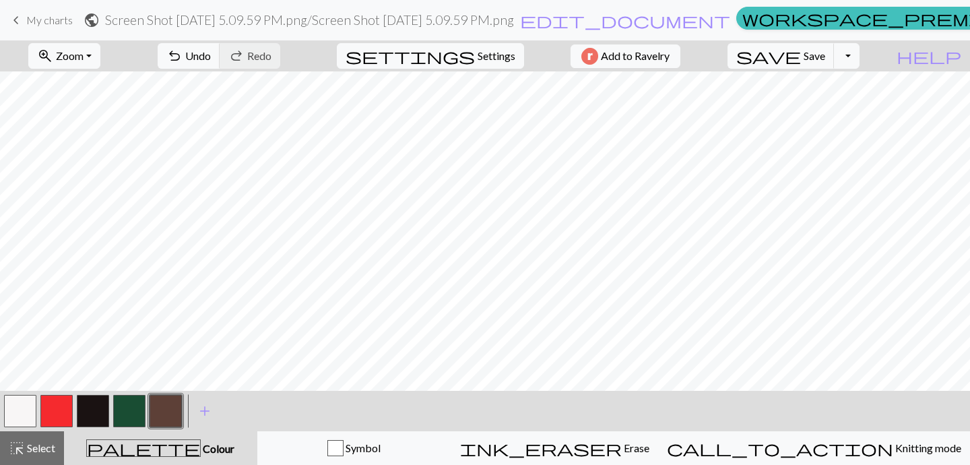
click at [169, 417] on button "button" at bounding box center [165, 411] width 32 height 32
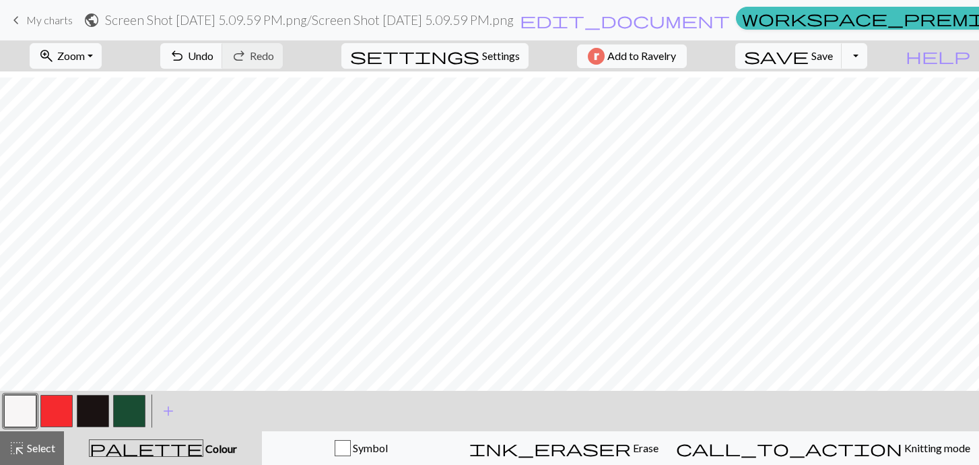
scroll to position [77, 0]
click at [833, 57] on span "Save" at bounding box center [822, 55] width 22 height 13
